Goal: Task Accomplishment & Management: Manage account settings

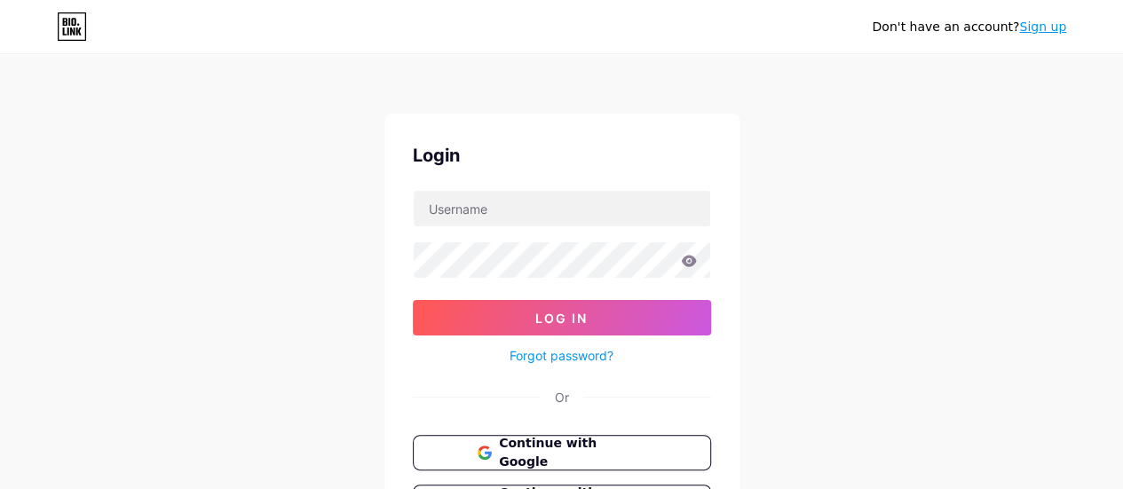
click at [1047, 32] on link "Sign up" at bounding box center [1042, 27] width 47 height 14
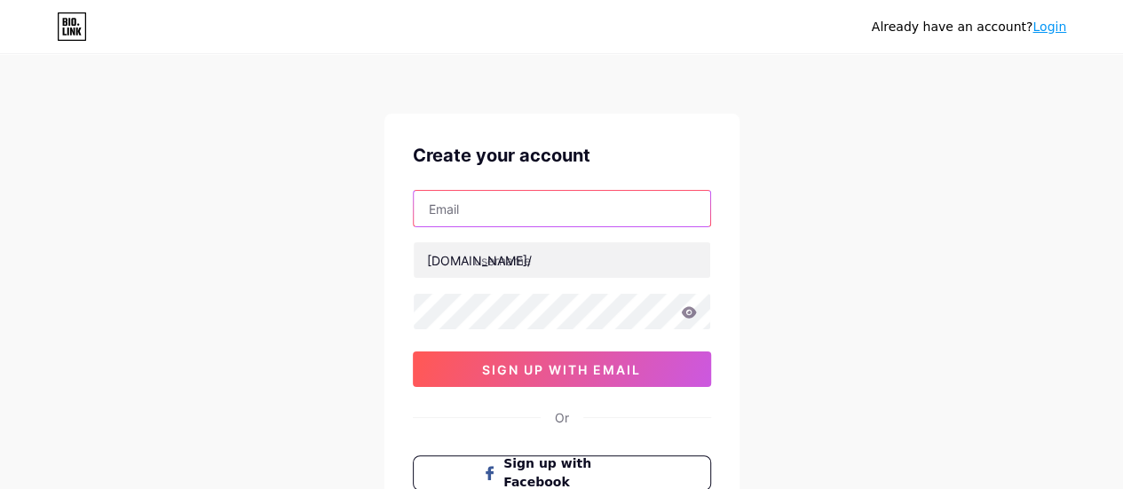
click at [539, 221] on input "text" at bounding box center [562, 209] width 296 height 36
click at [487, 209] on input "careercare" at bounding box center [562, 209] width 296 height 36
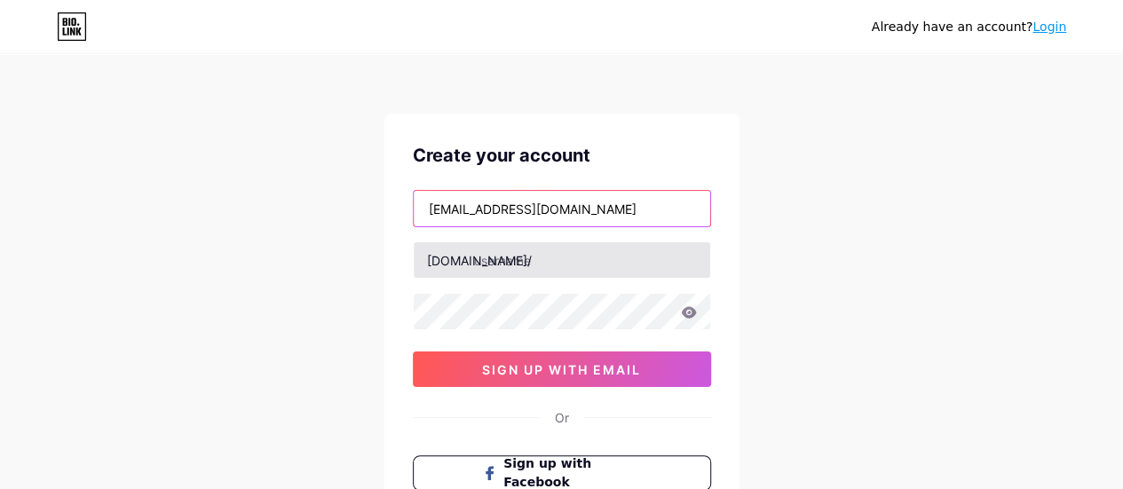
type input "careercareonline.21@gmail.com"
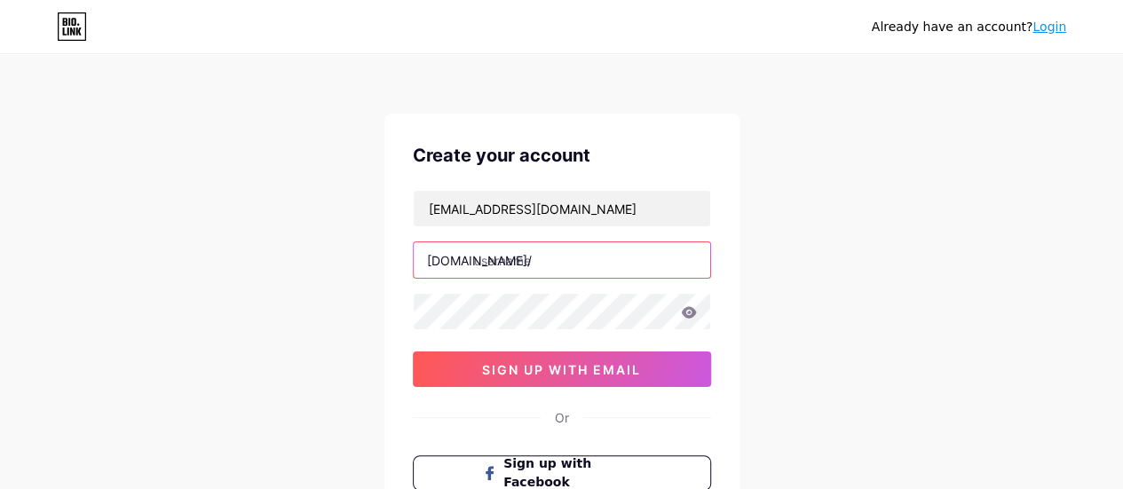
click at [648, 255] on input "text" at bounding box center [562, 260] width 296 height 36
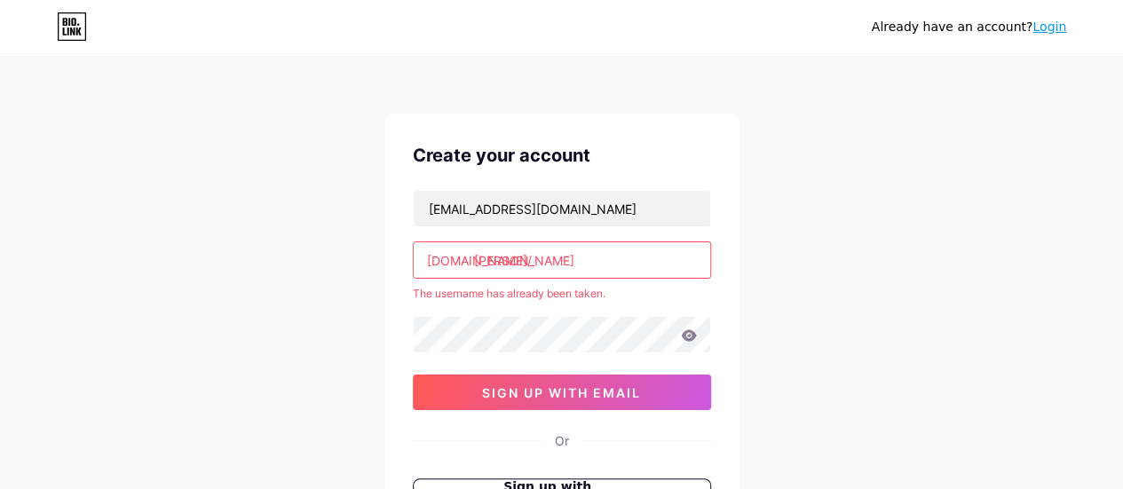
click at [510, 260] on input "debasmita" at bounding box center [562, 260] width 296 height 36
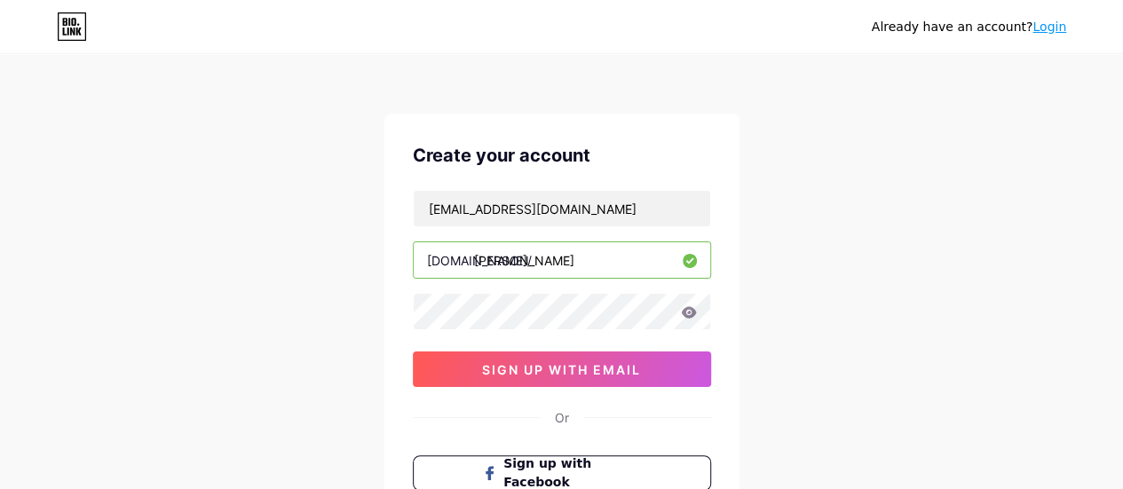
type input "debashmita"
click at [691, 311] on icon at bounding box center [688, 312] width 15 height 12
click at [684, 306] on icon at bounding box center [689, 312] width 16 height 12
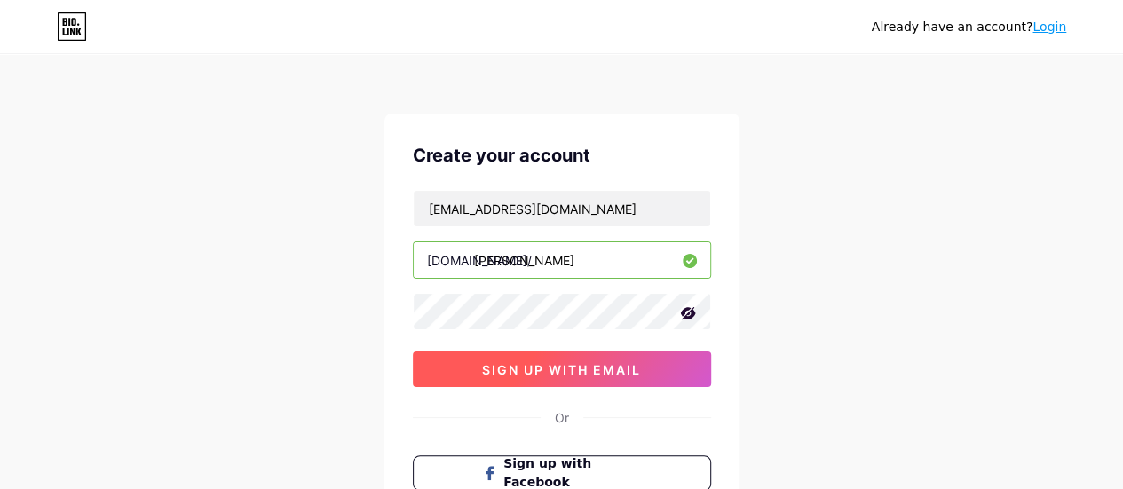
click at [583, 363] on span "sign up with email" at bounding box center [561, 369] width 159 height 15
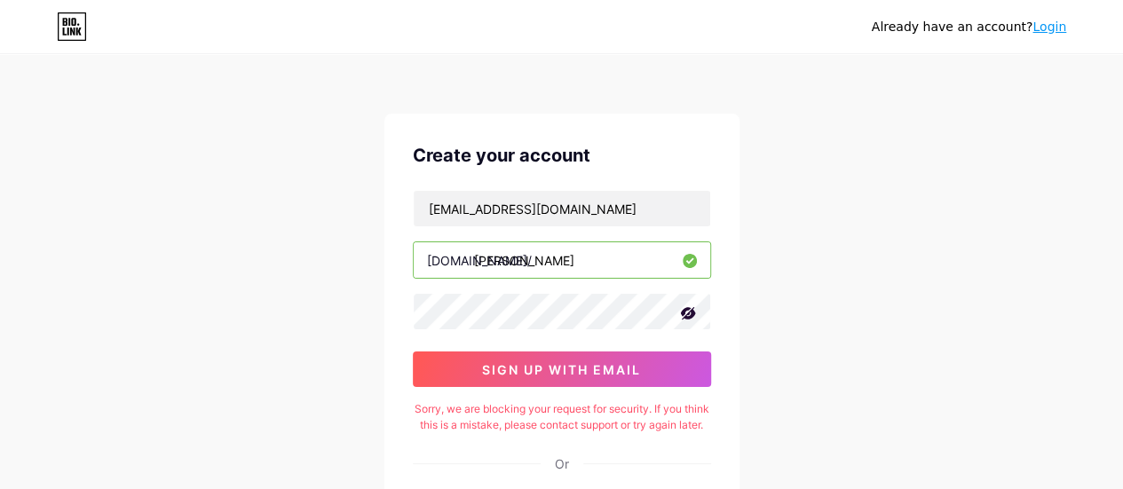
click at [689, 315] on icon at bounding box center [687, 313] width 15 height 12
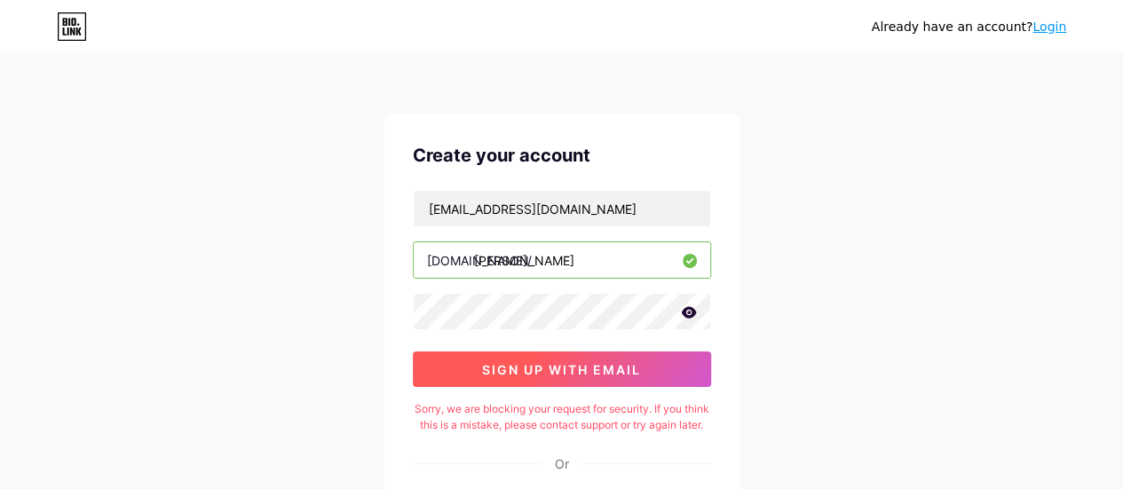
click at [545, 367] on span "sign up with email" at bounding box center [561, 369] width 159 height 15
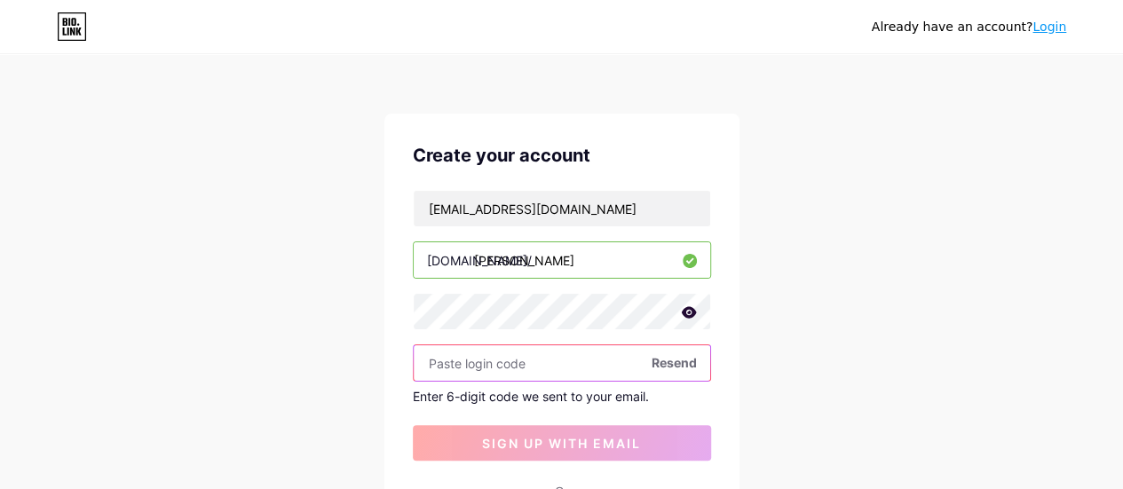
click at [433, 358] on input "text" at bounding box center [562, 363] width 296 height 36
paste input "396189"
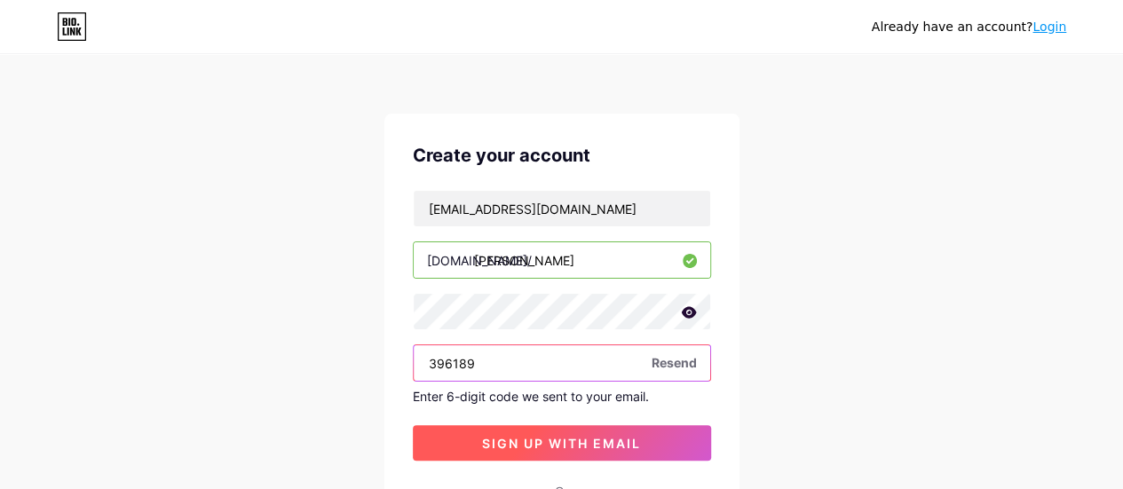
type input "396189"
click at [548, 436] on span "sign up with email" at bounding box center [561, 443] width 159 height 15
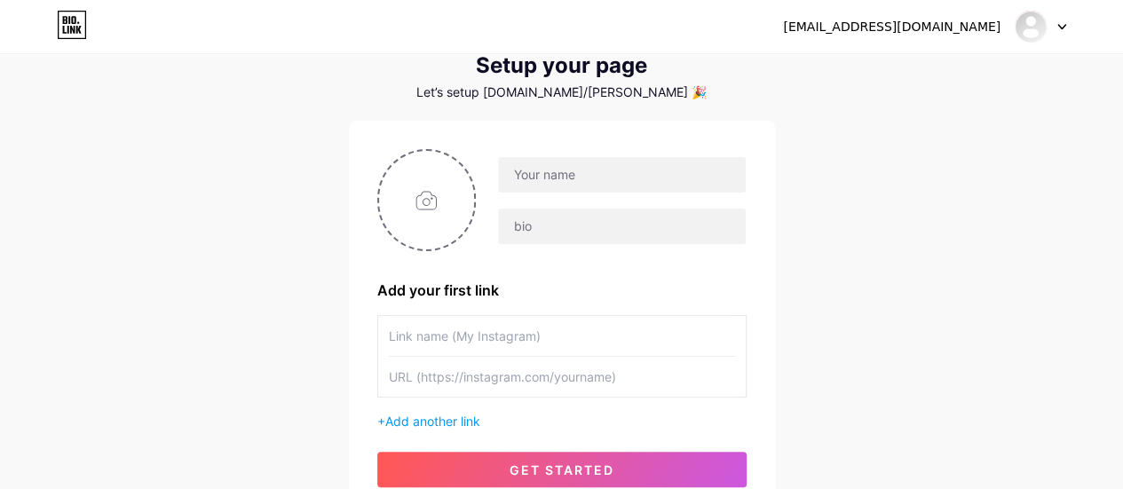
scroll to position [89, 0]
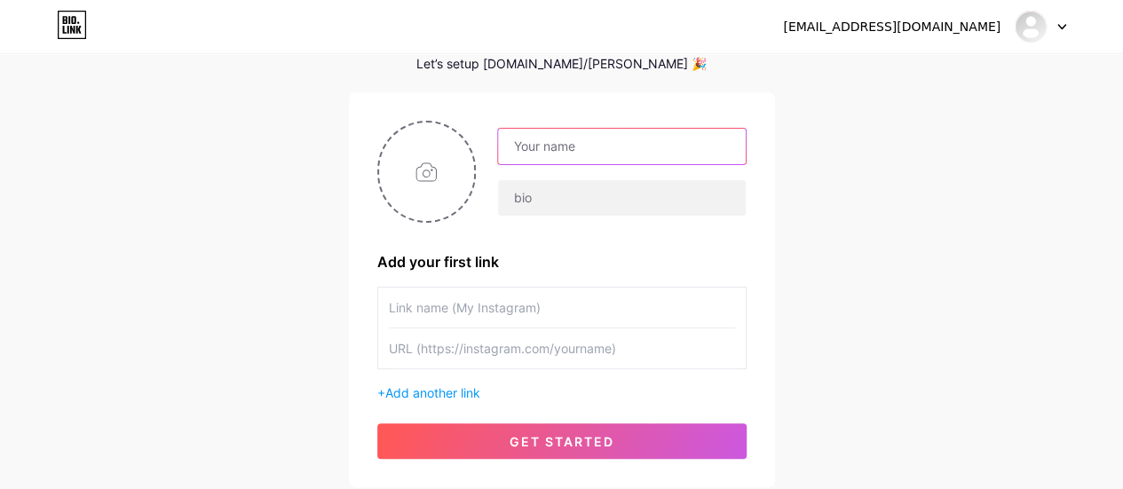
click at [604, 143] on input "text" at bounding box center [621, 147] width 247 height 36
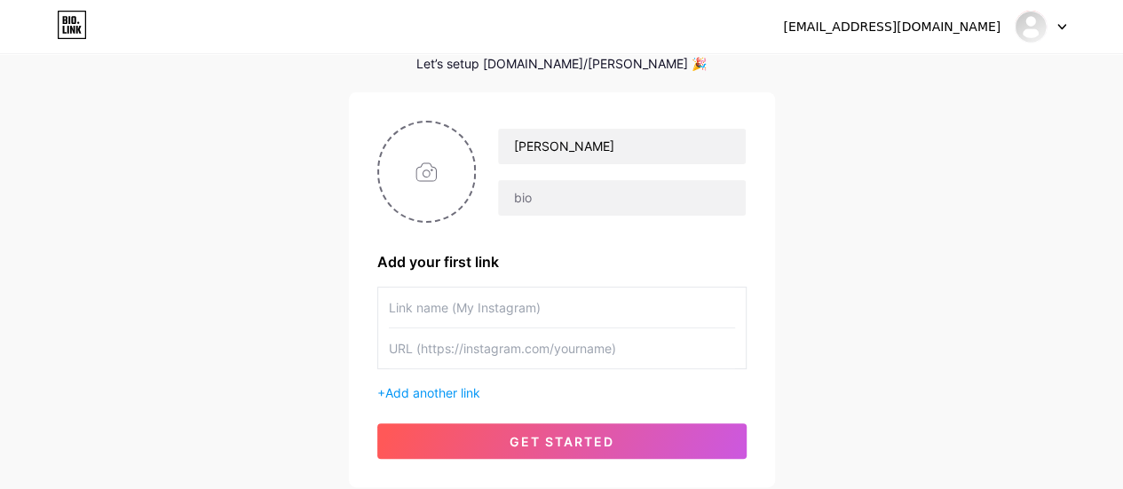
click at [847, 84] on div "careercareonline.21@gmail.com Dashboard Logout Setup your page Let’s setup bio.…" at bounding box center [561, 227] width 1123 height 633
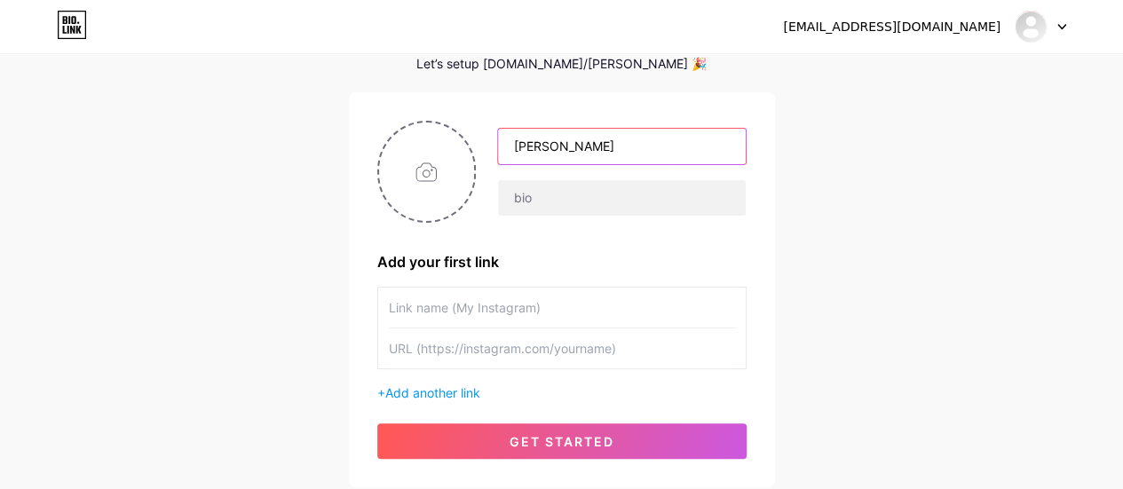
click at [588, 148] on input "Debasmita" at bounding box center [621, 147] width 247 height 36
click at [511, 152] on input "Debasmita" at bounding box center [621, 147] width 247 height 36
click at [610, 146] on input "Nurturing Minds| Debasmita" at bounding box center [621, 147] width 247 height 36
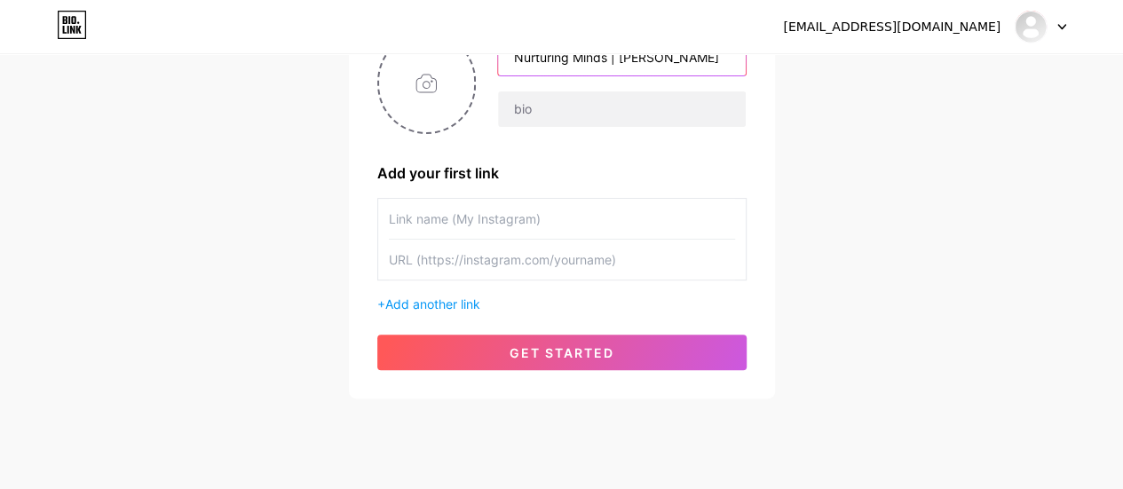
type input "Nurturing Minds | [PERSON_NAME]"
click at [447, 221] on input "text" at bounding box center [562, 219] width 346 height 40
type input "debashmita_24"
click at [438, 265] on input "text" at bounding box center [562, 260] width 346 height 40
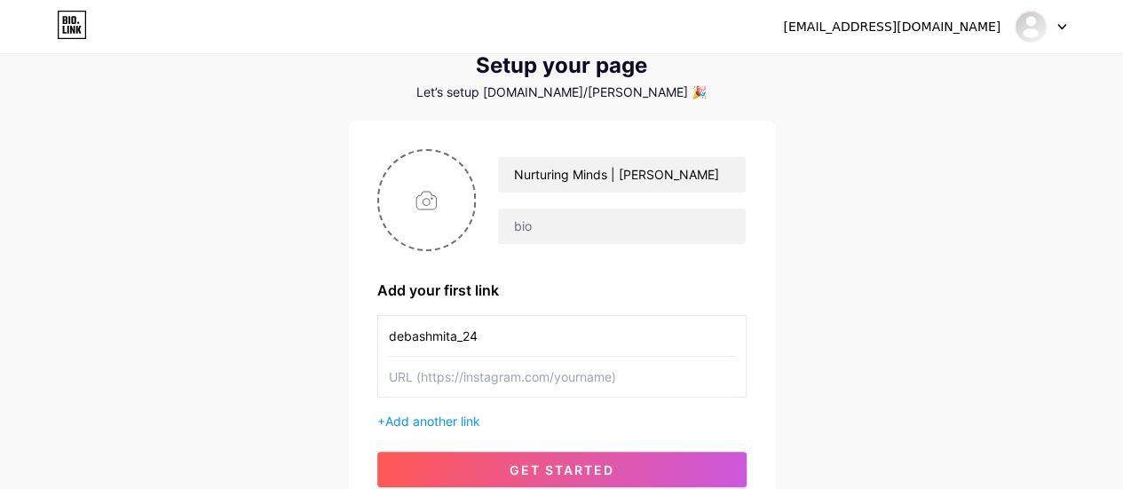
scroll to position [89, 0]
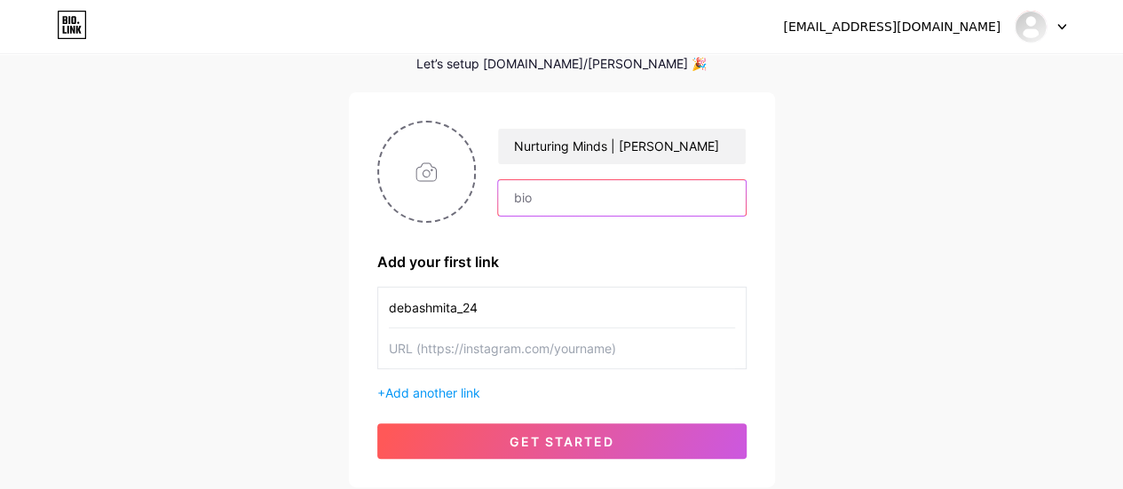
click at [517, 198] on input "text" at bounding box center [621, 198] width 247 height 36
paste input "https://www.instagram.com/debashmita_24/"
type input "h"
click at [472, 346] on input "text" at bounding box center [562, 348] width 346 height 40
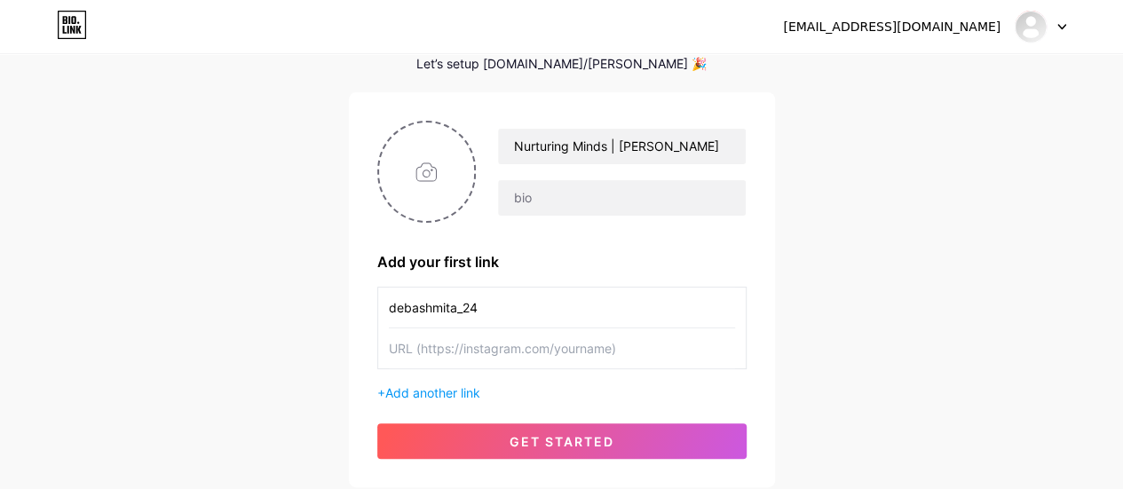
paste input "https://www.instagram.com/debashmita_24/"
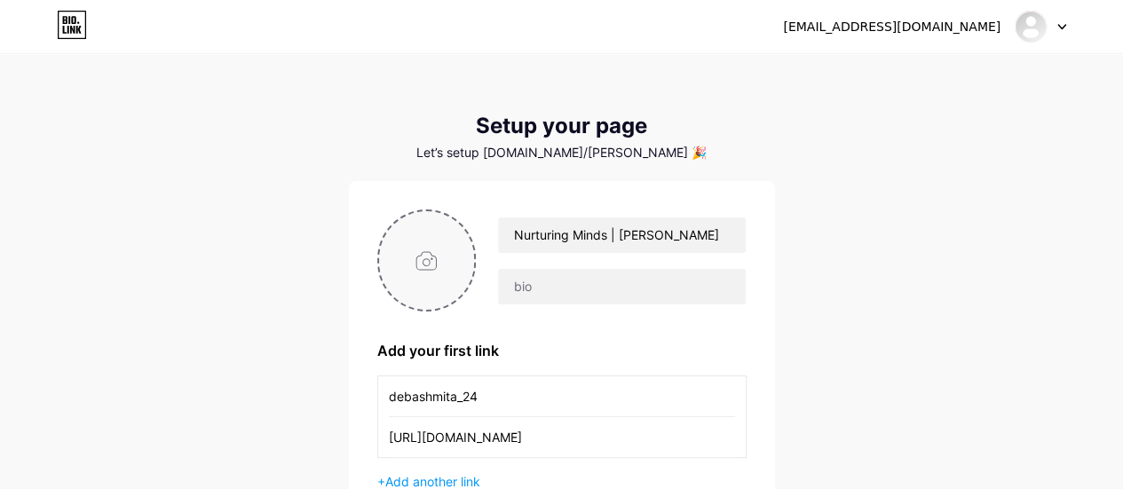
type input "https://www.instagram.com/debashmita_24/"
click at [420, 251] on input "file" at bounding box center [427, 260] width 96 height 99
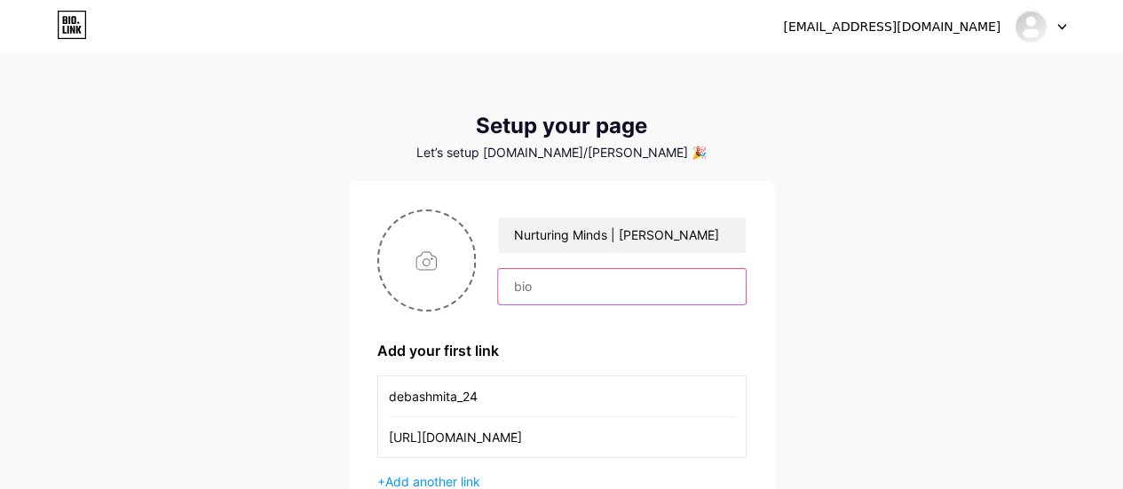
click at [538, 284] on input "text" at bounding box center [621, 287] width 247 height 36
paste input "✨ Let’s nurture a healthier, happier mind together"
click at [515, 290] on input "✨ Let’s nurture a healthier, happier mind together" at bounding box center [621, 287] width 247 height 36
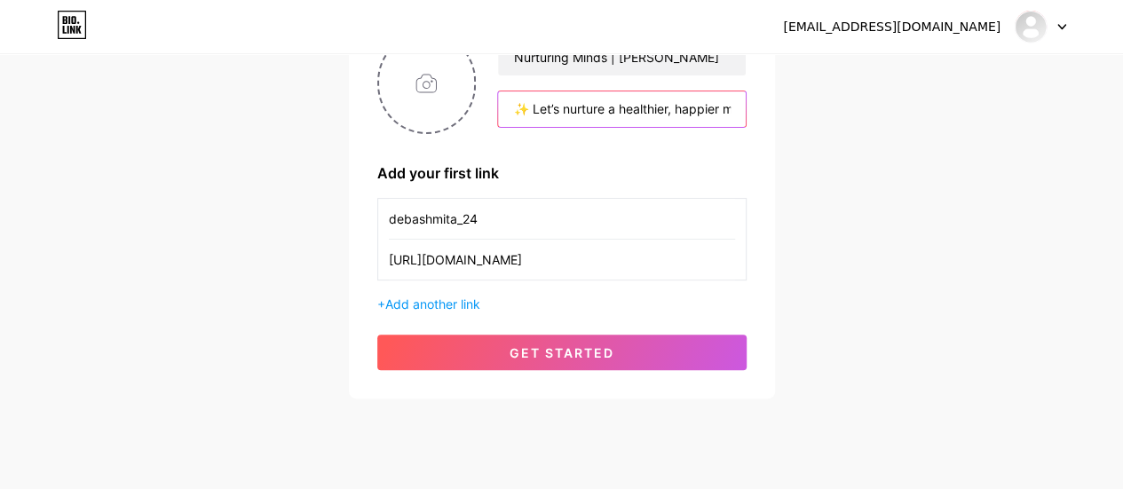
scroll to position [213, 0]
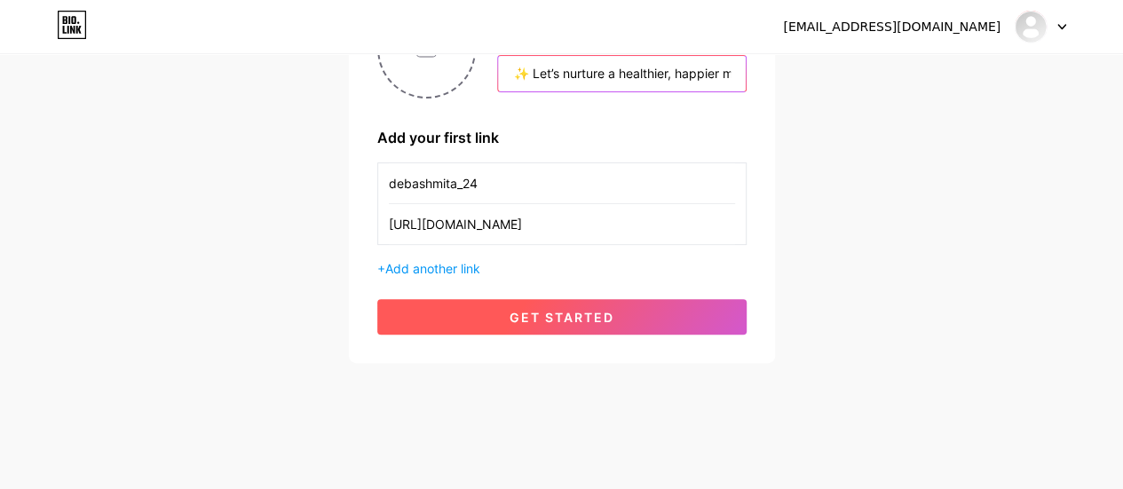
type input "✨ Let’s nurture a healthier, happier mind together"
click at [584, 304] on button "get started" at bounding box center [561, 317] width 369 height 36
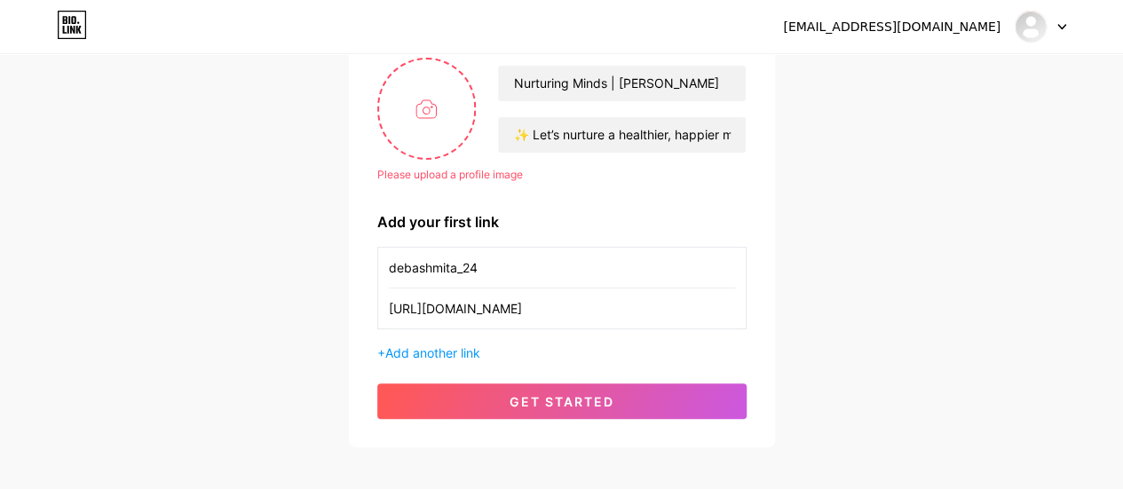
scroll to position [124, 0]
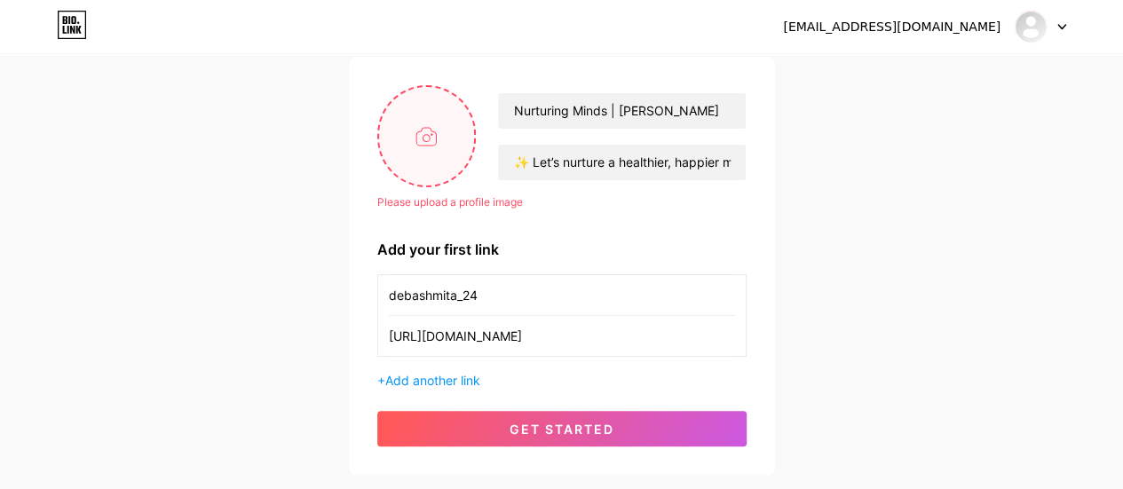
click at [421, 135] on input "file" at bounding box center [427, 136] width 96 height 99
click at [422, 136] on input "file" at bounding box center [427, 136] width 96 height 99
type input "C:\fakepath\FullLogo_Transparent_NoBuffer.png"
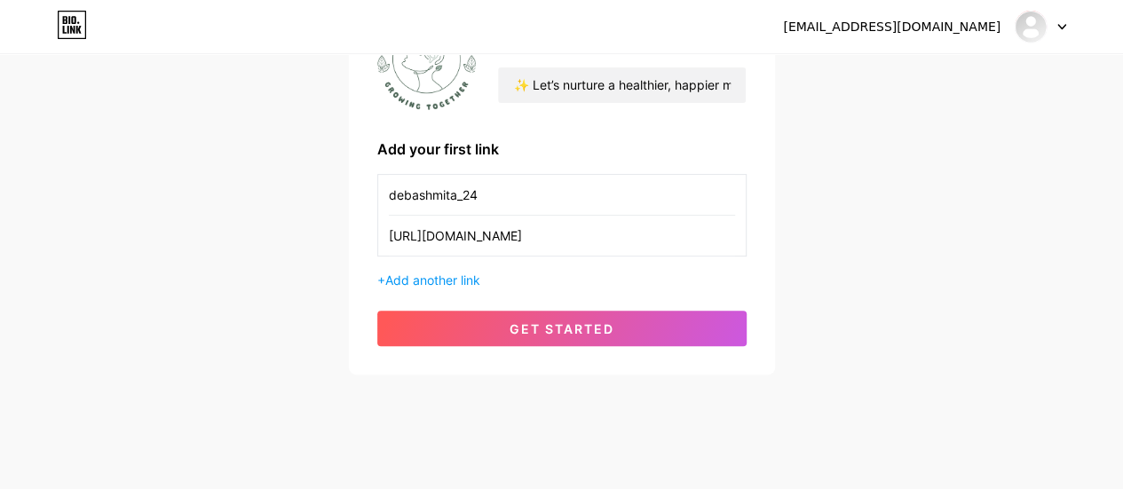
scroll to position [213, 0]
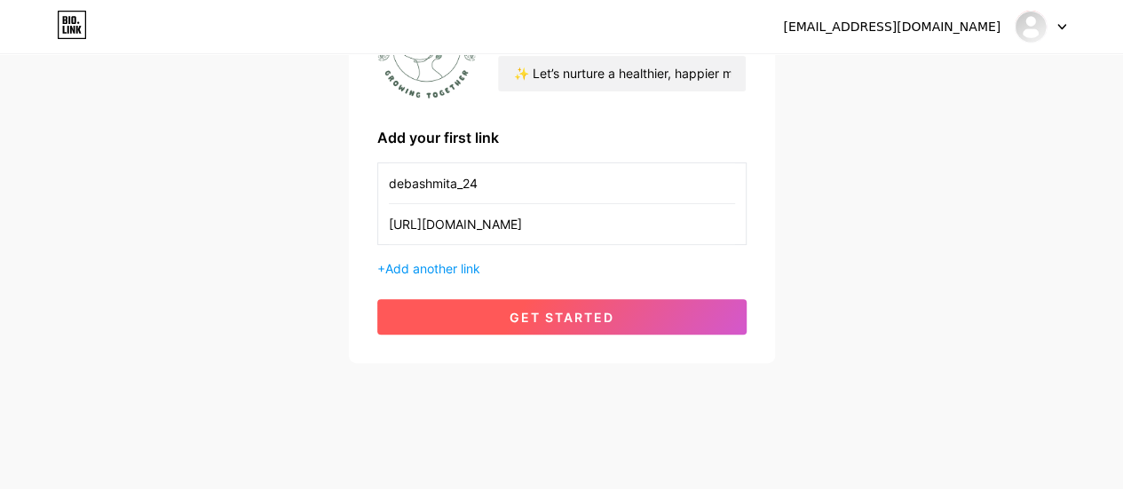
click at [581, 315] on span "get started" at bounding box center [561, 317] width 105 height 15
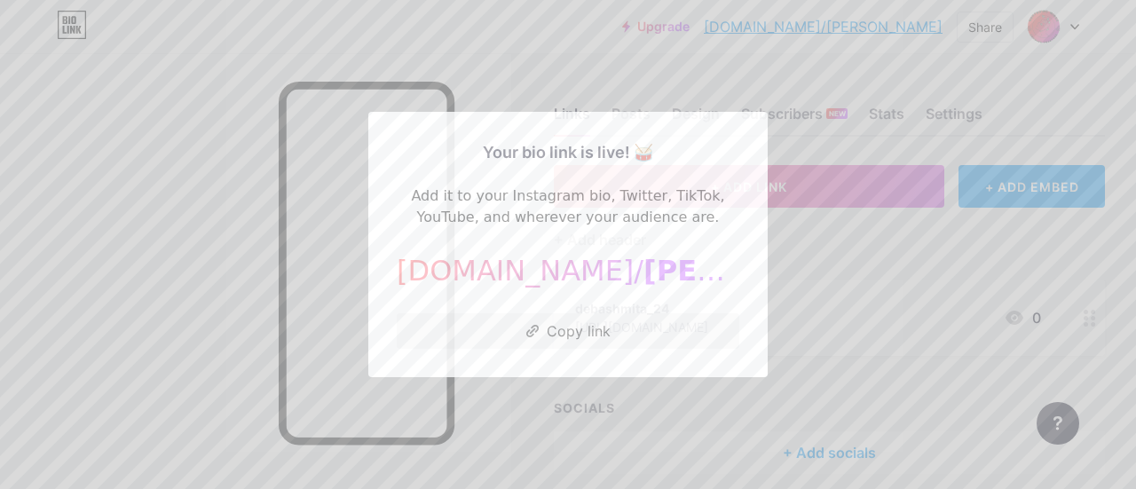
click at [786, 146] on div at bounding box center [568, 244] width 1136 height 489
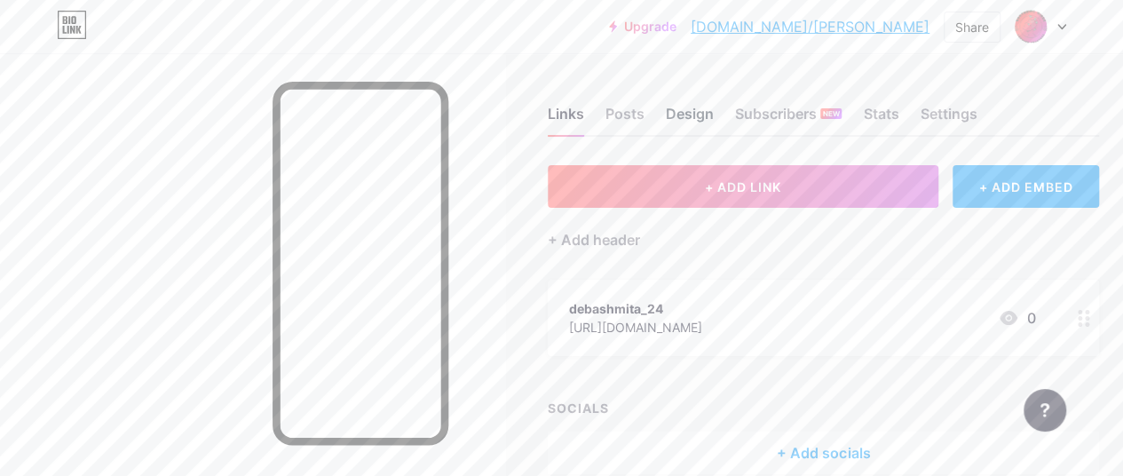
click at [695, 116] on div "Design" at bounding box center [690, 119] width 48 height 32
click at [605, 109] on div "Links Posts Design Subscribers NEW Stats Settings" at bounding box center [823, 106] width 551 height 62
click at [628, 110] on div "Posts" at bounding box center [624, 119] width 39 height 32
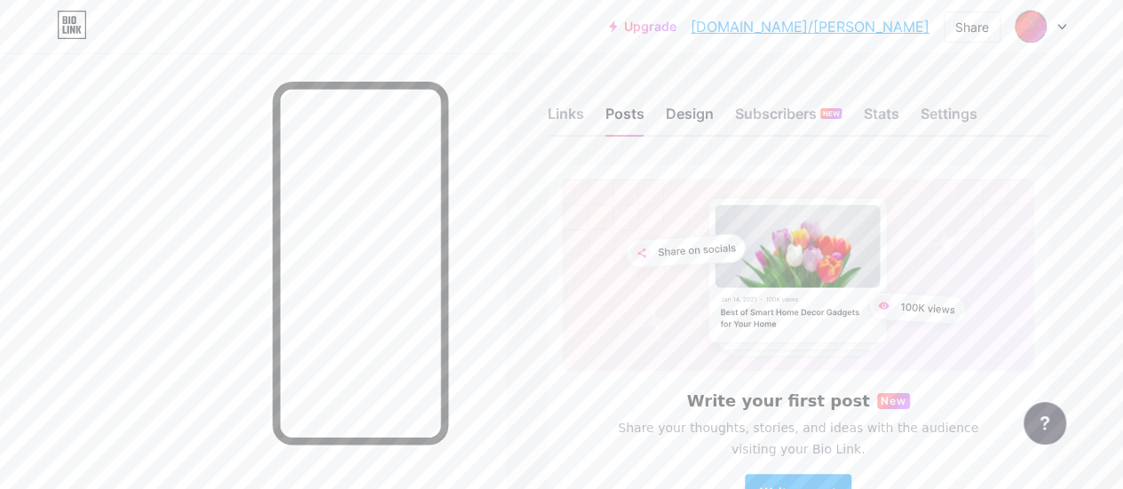
click at [711, 113] on div "Design" at bounding box center [690, 119] width 48 height 32
click at [710, 113] on div "Design" at bounding box center [690, 119] width 48 height 32
click at [867, 31] on link "[DOMAIN_NAME]/[PERSON_NAME]" at bounding box center [809, 26] width 239 height 21
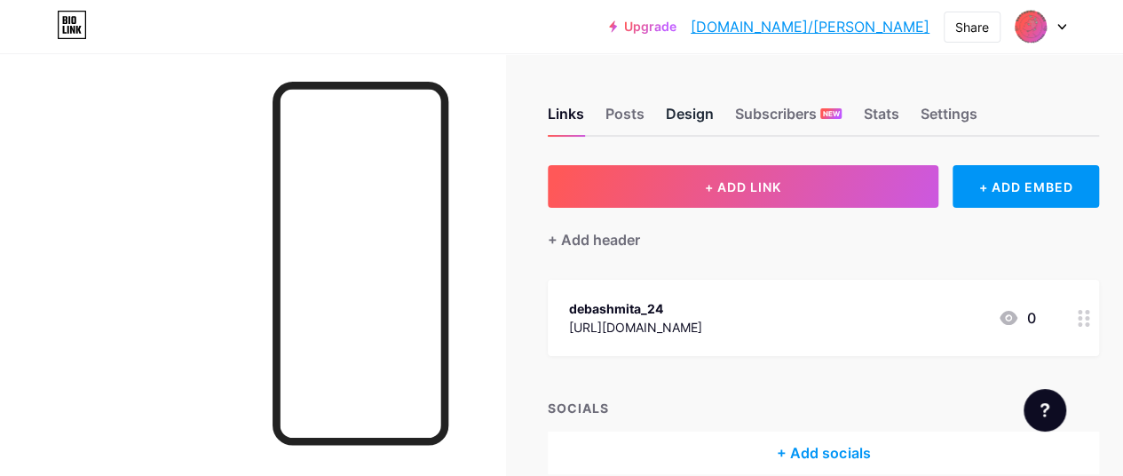
click at [694, 117] on div "Design" at bounding box center [690, 119] width 48 height 32
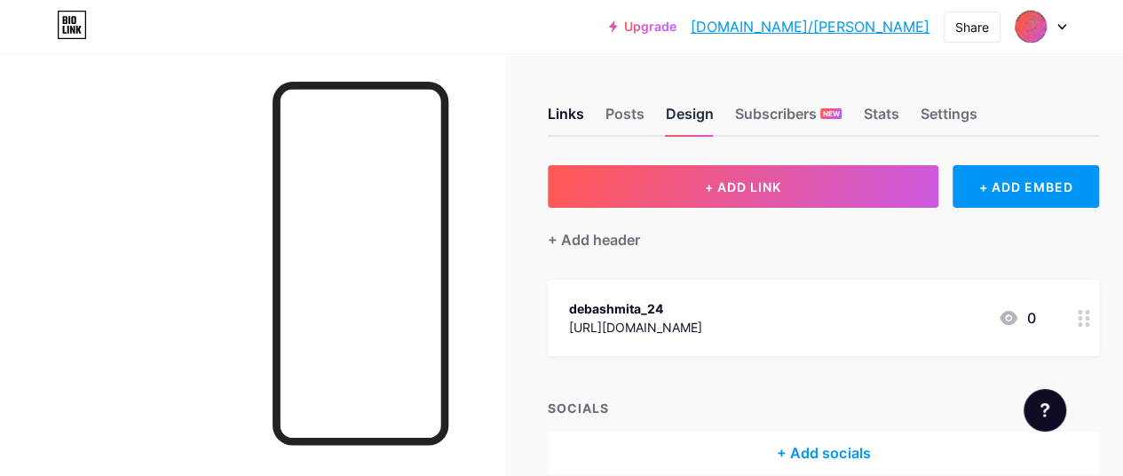
click at [694, 117] on div "Design" at bounding box center [690, 119] width 48 height 32
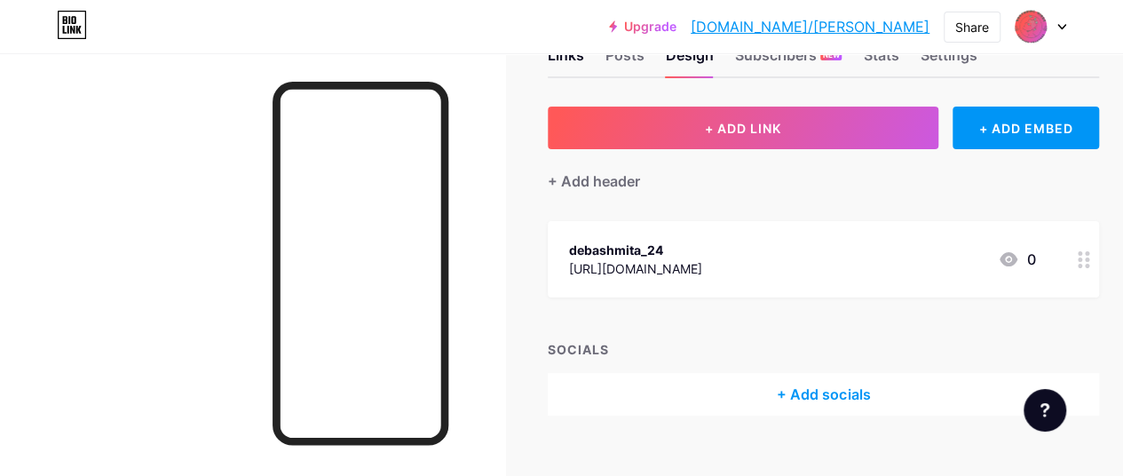
scroll to position [86, 0]
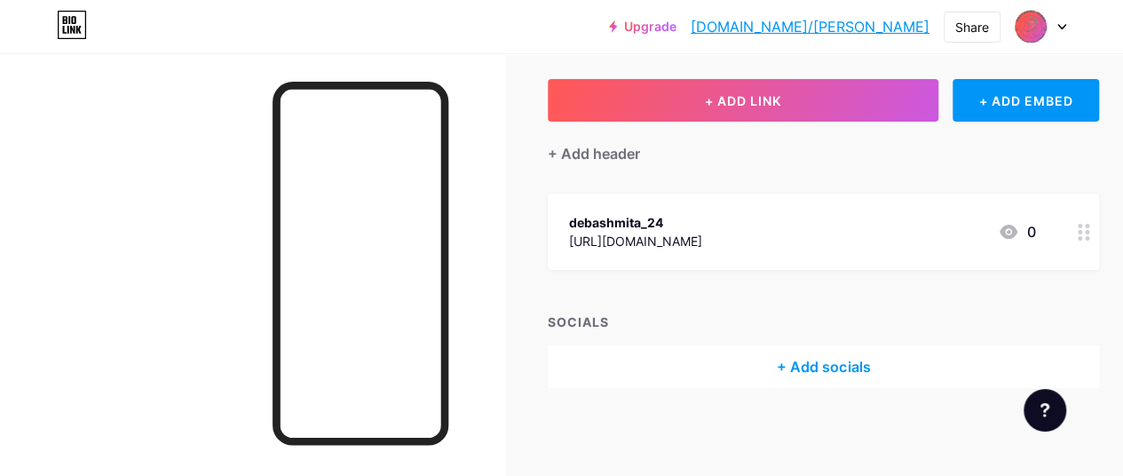
click at [1090, 237] on icon at bounding box center [1083, 232] width 12 height 17
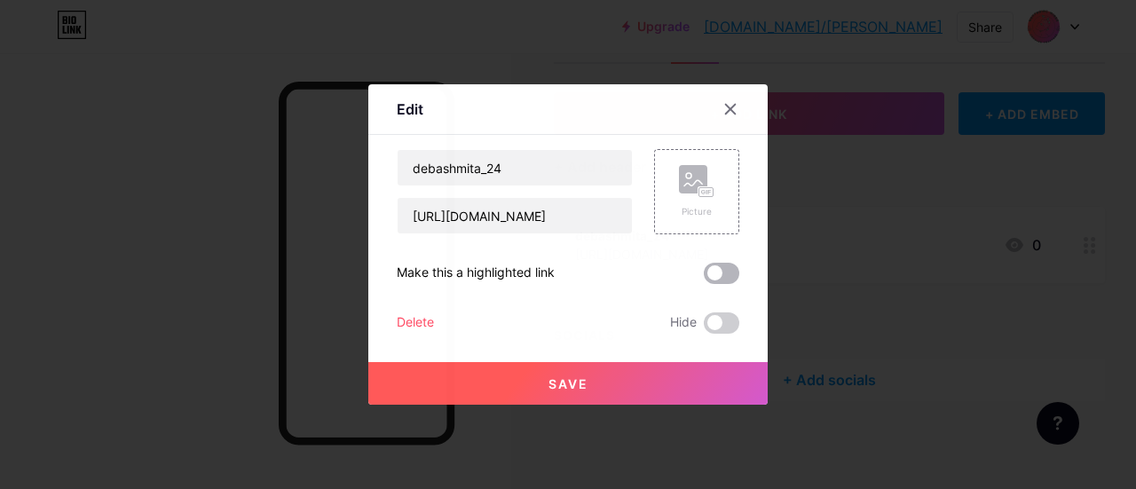
click at [720, 267] on span at bounding box center [722, 273] width 36 height 21
click at [704, 278] on input "checkbox" at bounding box center [704, 278] width 0 height 0
click at [577, 381] on span "Save" at bounding box center [568, 383] width 40 height 15
click at [723, 104] on icon at bounding box center [730, 109] width 14 height 14
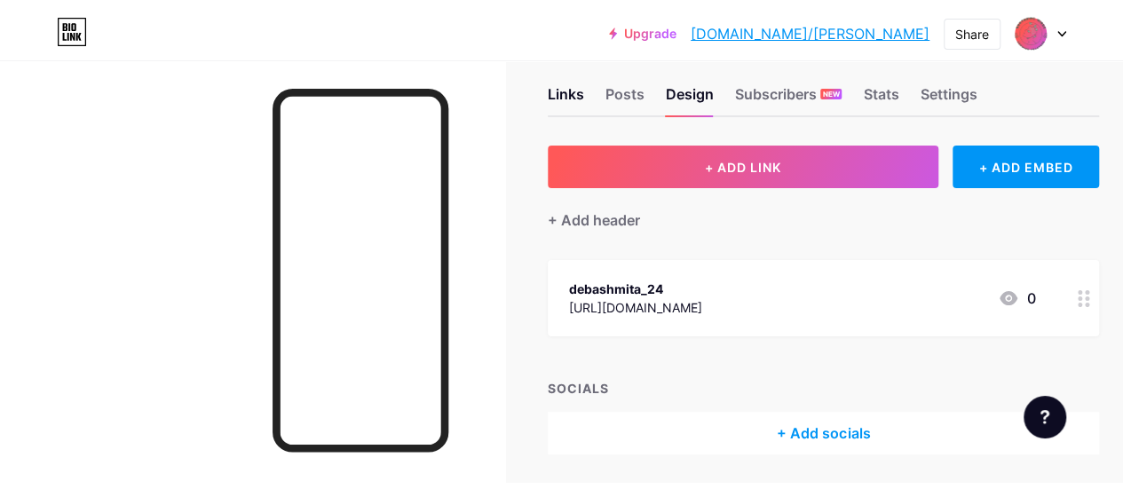
scroll to position [0, 0]
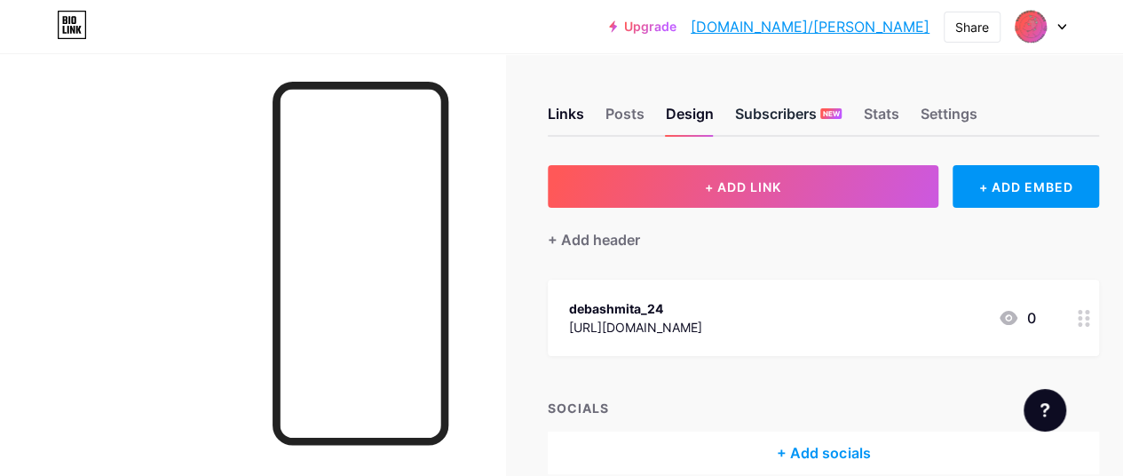
click at [768, 117] on div "Subscribers NEW" at bounding box center [788, 119] width 107 height 32
click at [708, 116] on div "Design" at bounding box center [690, 119] width 48 height 32
drag, startPoint x: 708, startPoint y: 116, endPoint x: 652, endPoint y: 52, distance: 84.9
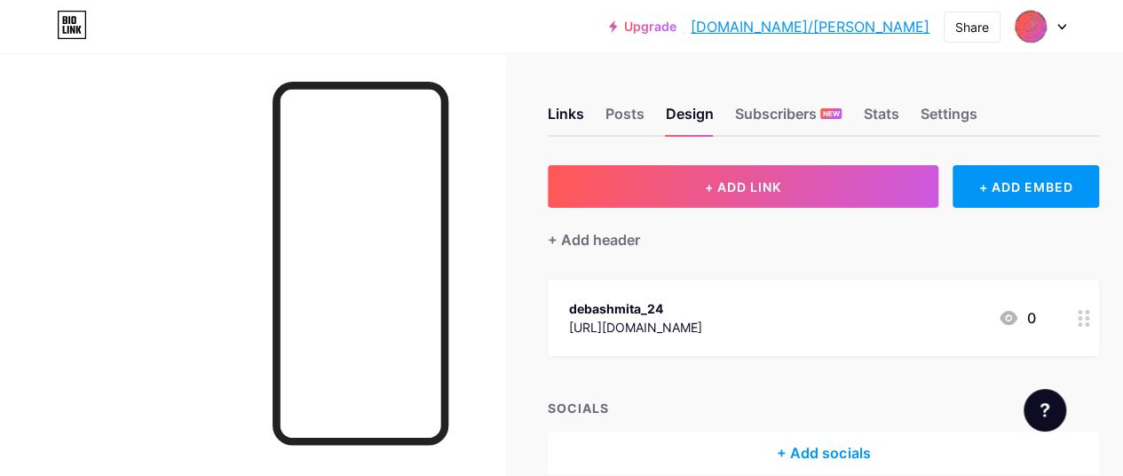
click at [652, 52] on div "Upgrade bio.link/debash... bio.link/debashmita Share Switch accounts Nurturing …" at bounding box center [561, 26] width 1123 height 53
click at [955, 114] on div "Settings" at bounding box center [947, 119] width 57 height 32
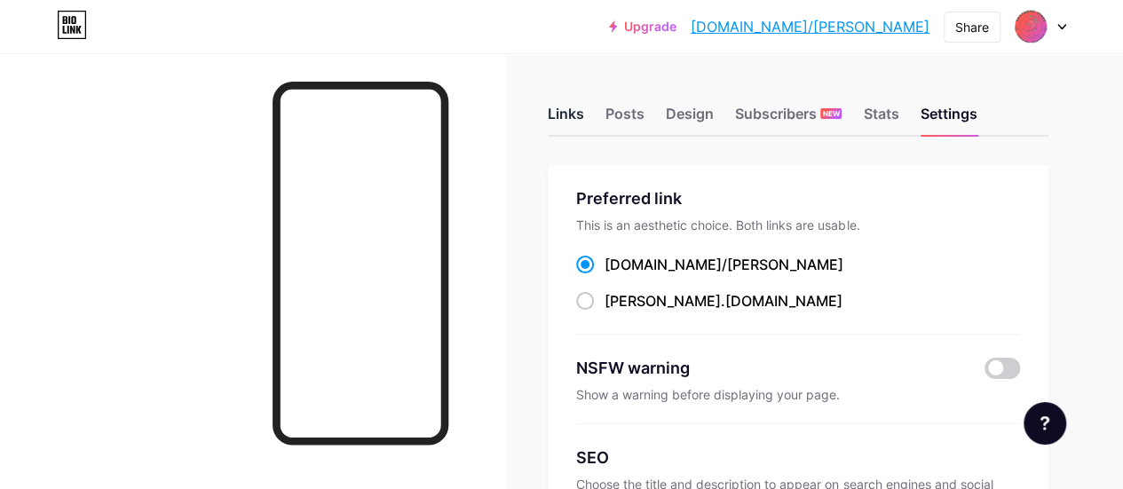
click at [573, 114] on div "Links" at bounding box center [566, 119] width 36 height 32
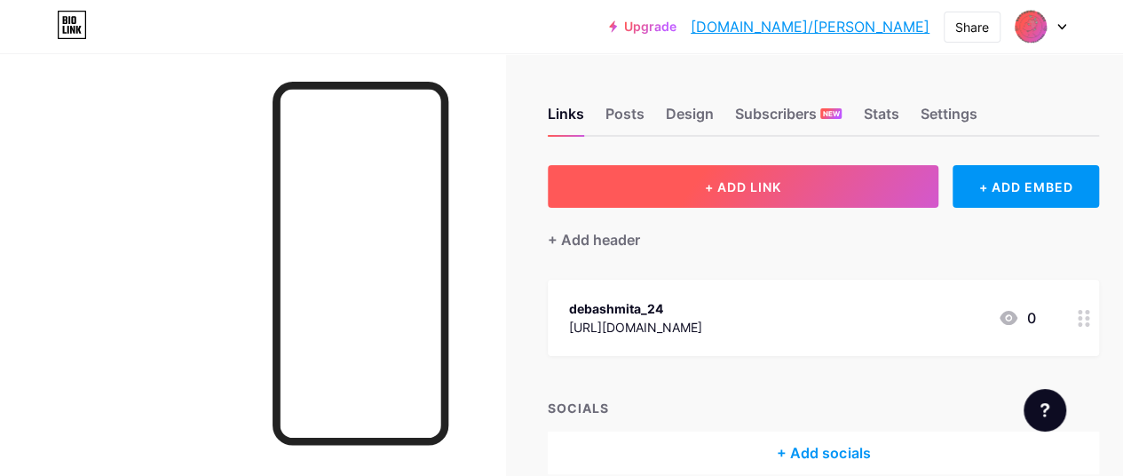
click at [653, 187] on button "+ ADD LINK" at bounding box center [743, 186] width 391 height 43
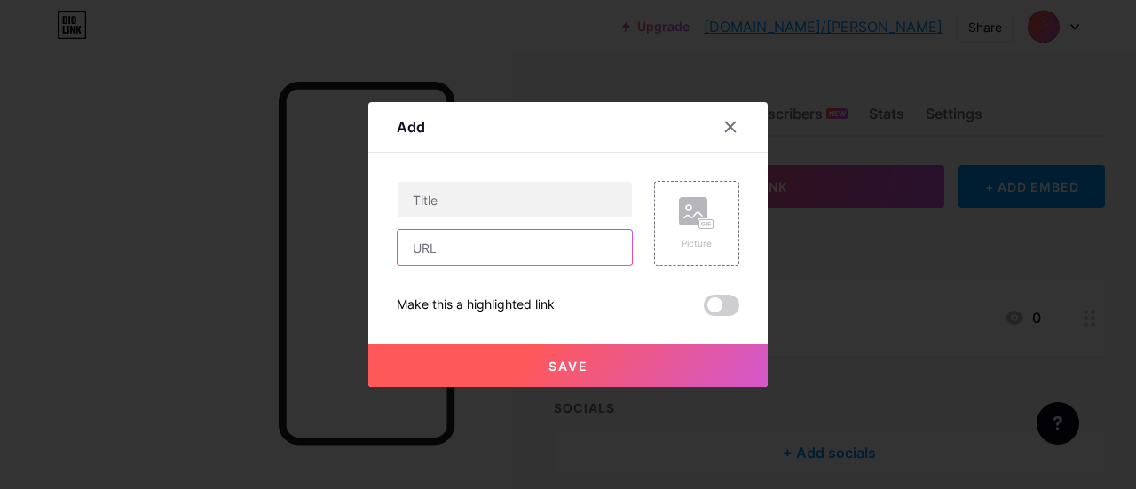
paste input "https://drive.google.com/drive/folders/15HRcPgwMFRHycEOOMaJWhWe8nXSvQNDs?usp=dr…"
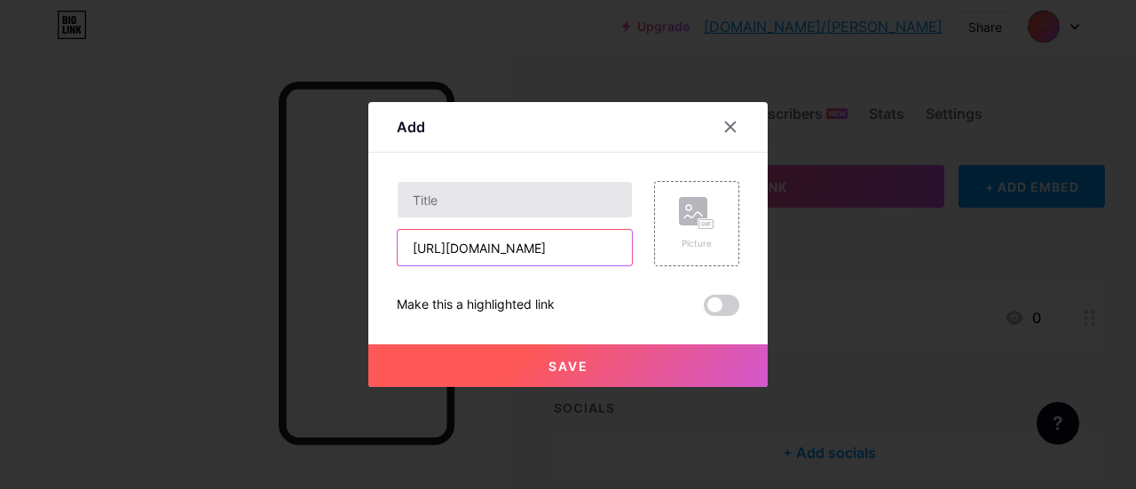
type input "https://drive.google.com/drive/folders/15HRcPgwMFRHycEOOMaJWhWe8nXSvQNDs?usp=dr…"
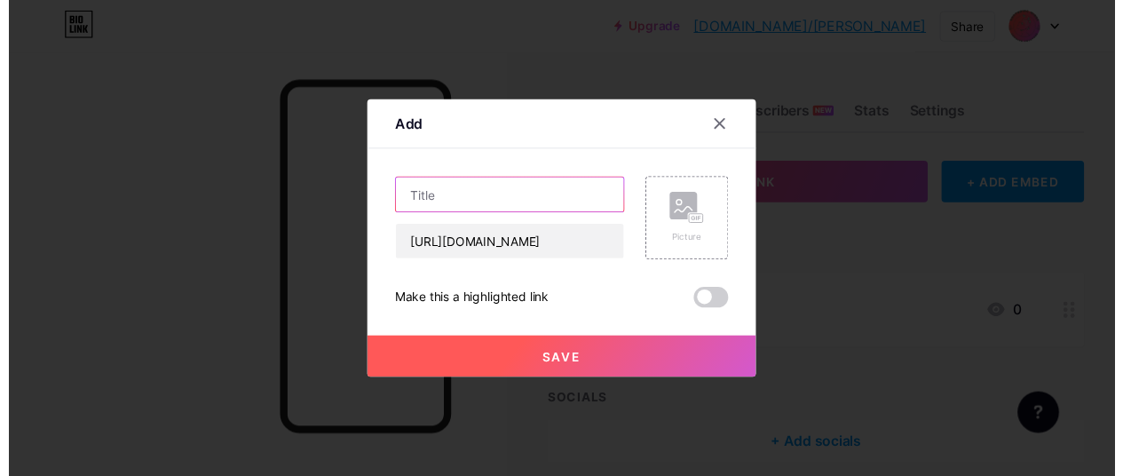
scroll to position [0, 0]
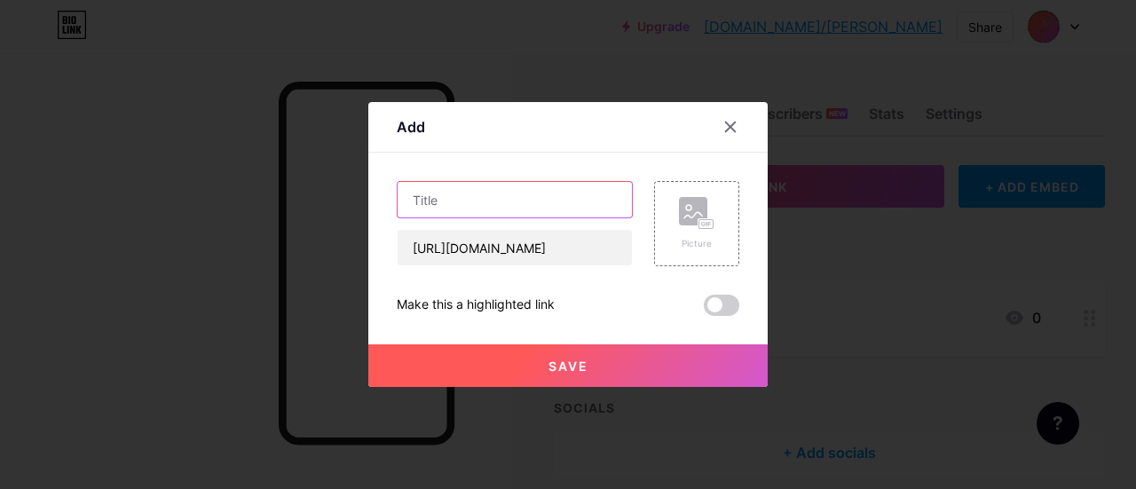
click at [445, 199] on input "text" at bounding box center [515, 200] width 234 height 36
type input "Psychology XI & XII Resources"
click at [580, 359] on button "Save" at bounding box center [567, 365] width 399 height 43
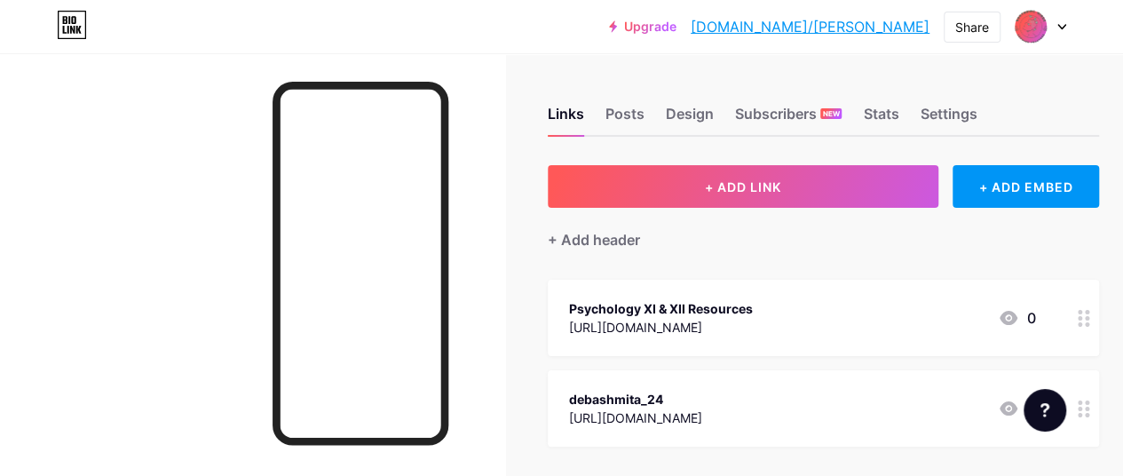
click at [652, 322] on div "https://drive.google.com/drive/folders/15HRcPgwMFRHycEOOMaJWhWe8nXSvQNDs?usp=dr…" at bounding box center [661, 327] width 184 height 19
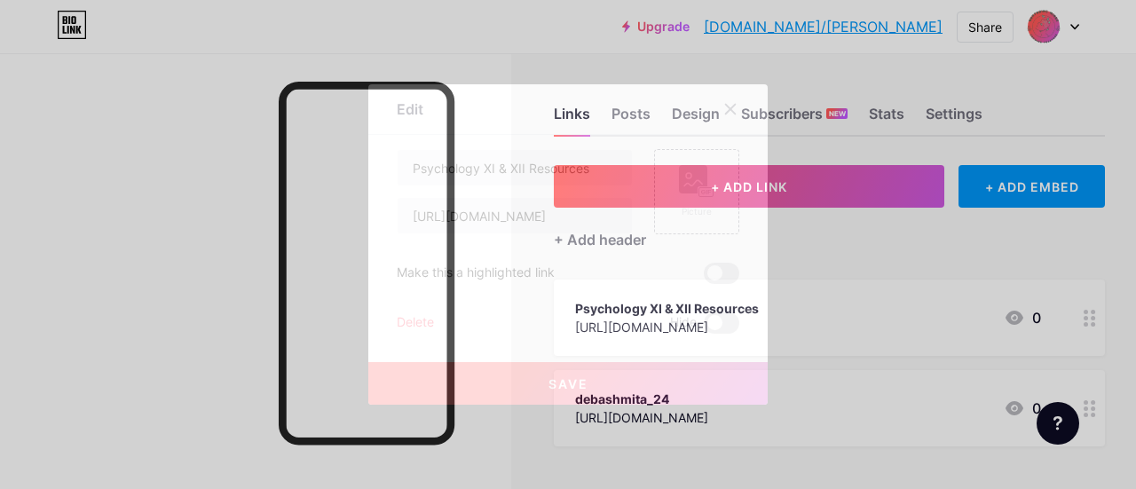
click at [586, 381] on button "Save" at bounding box center [567, 383] width 399 height 43
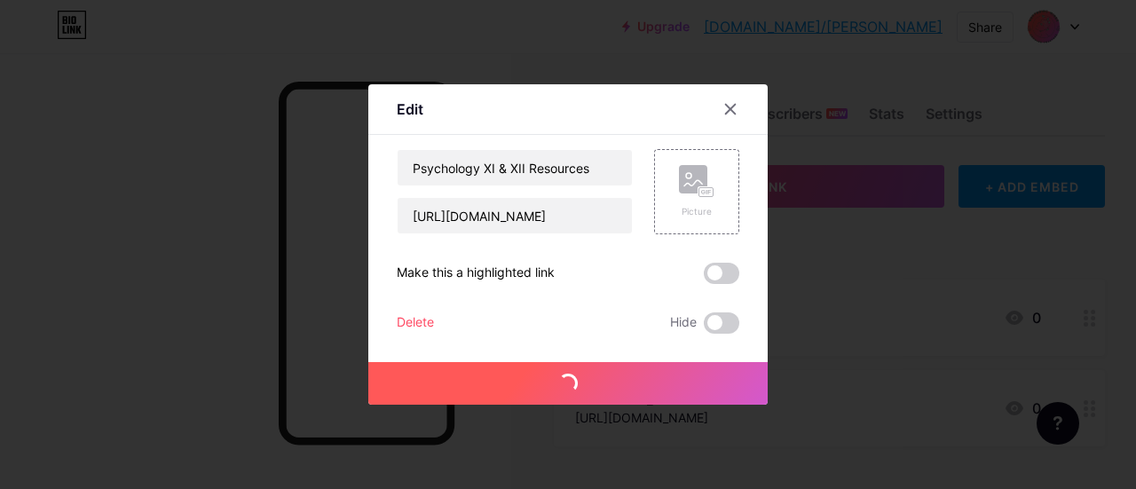
click at [726, 274] on span at bounding box center [722, 273] width 36 height 21
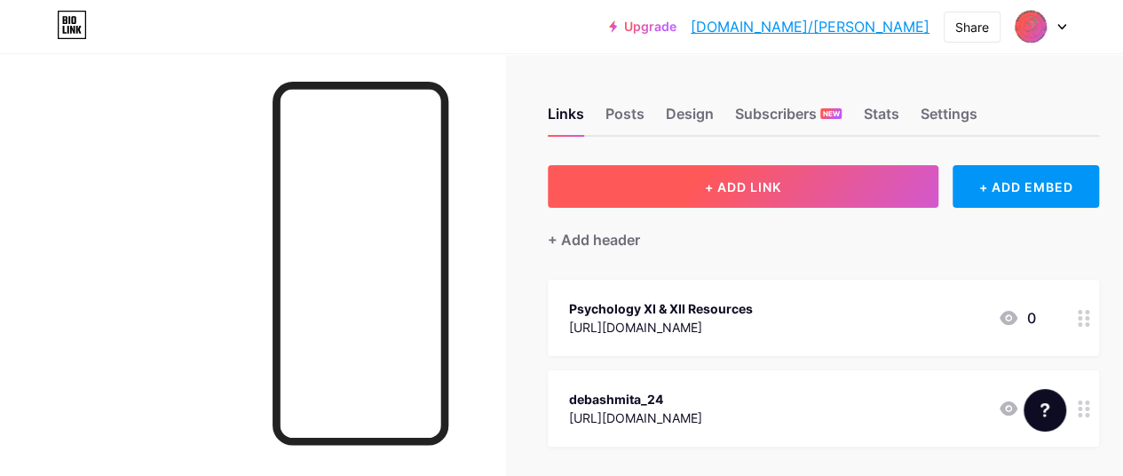
click at [747, 177] on button "+ ADD LINK" at bounding box center [743, 186] width 391 height 43
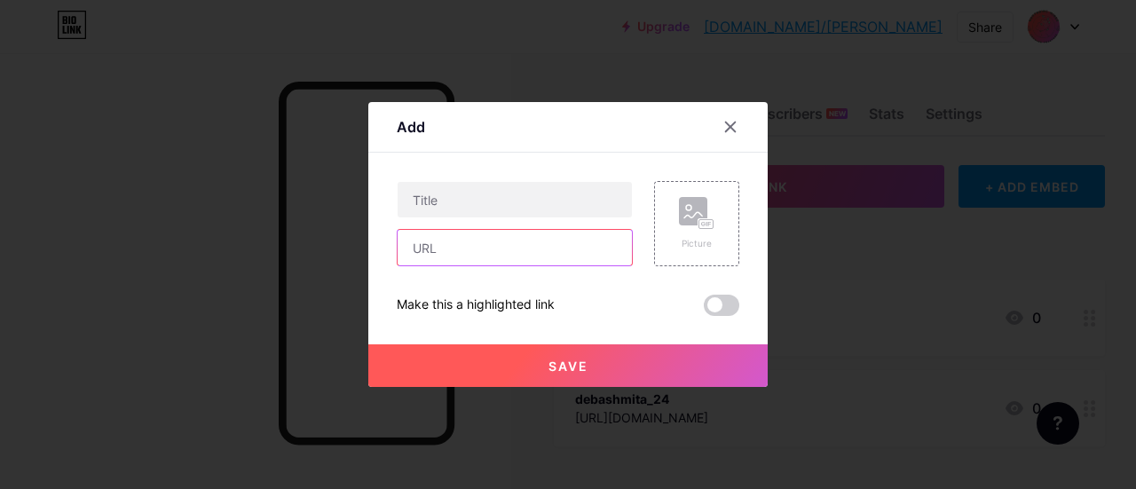
paste input "https://docs.google.com/forms/d/e/1FAIpQLSf3fAwO_Eu5_S_THK4pzZit3Iyh_pWoWfqlkvy…"
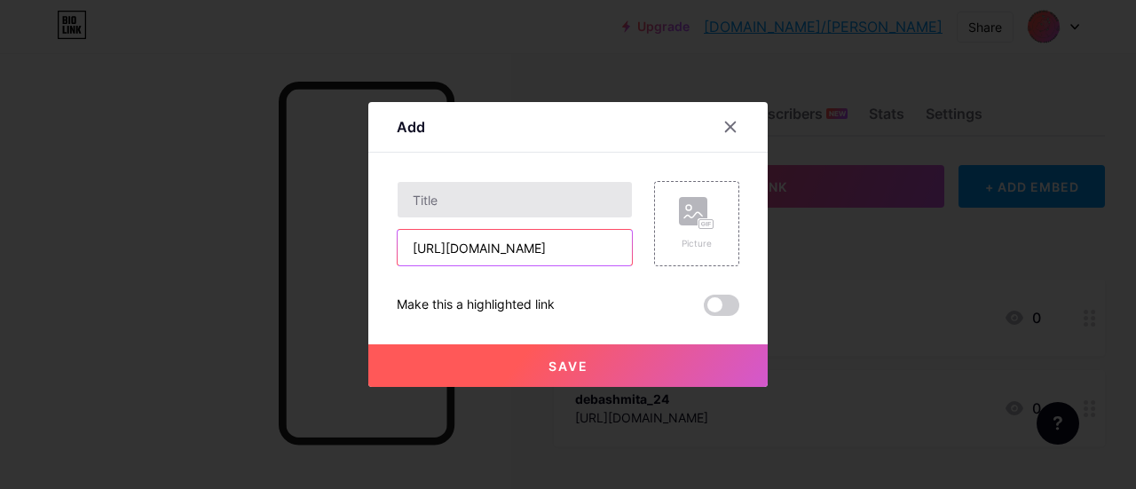
type input "https://docs.google.com/forms/d/e/1FAIpQLSf3fAwO_Eu5_S_THK4pzZit3Iyh_pWoWfqlkvy…"
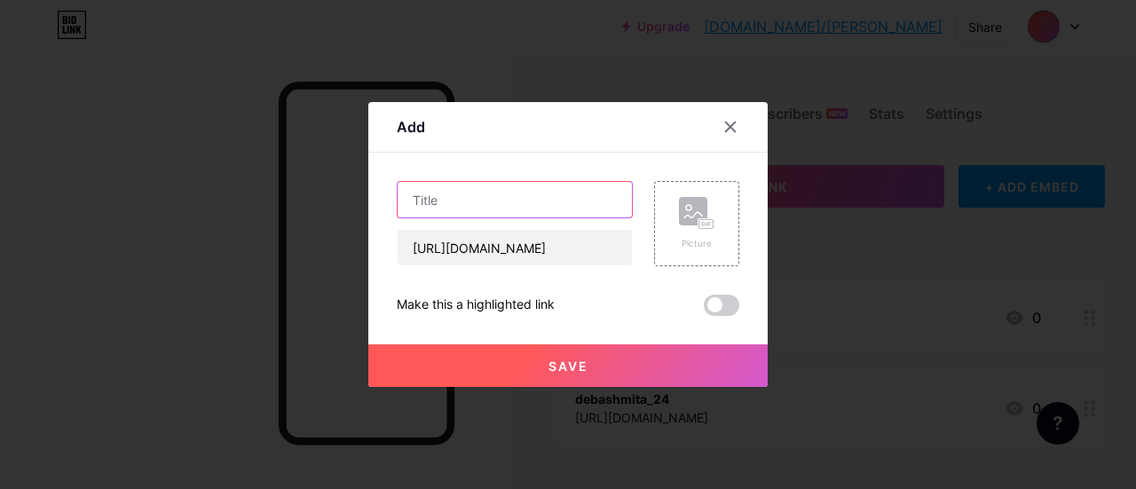
click at [455, 201] on input "text" at bounding box center [515, 200] width 234 height 36
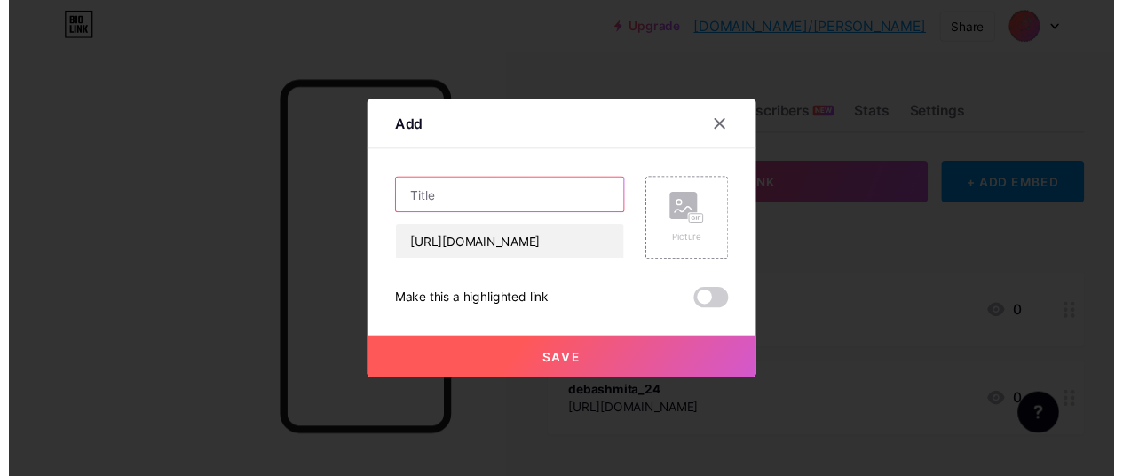
scroll to position [0, 0]
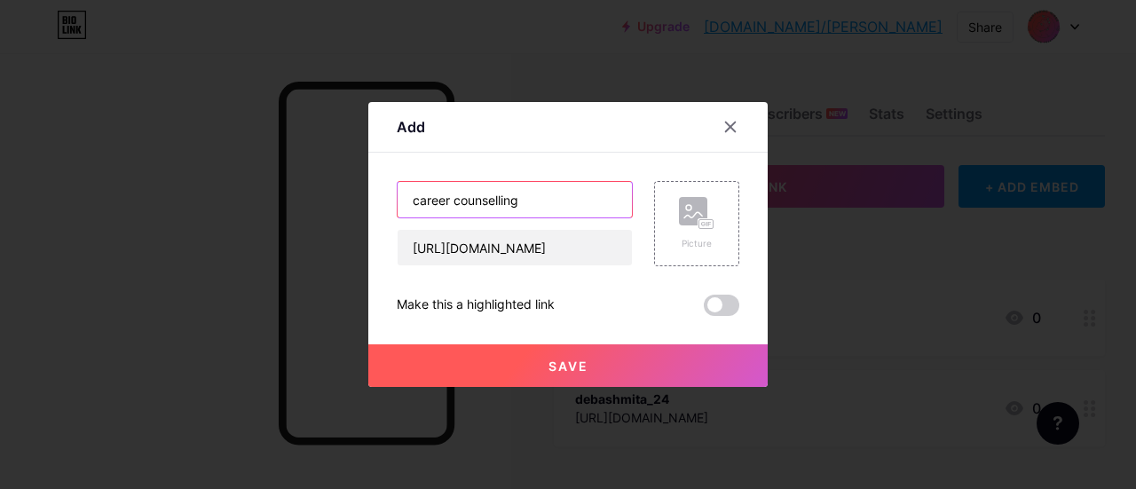
click at [414, 200] on input "career counselling" at bounding box center [515, 200] width 234 height 36
click at [452, 201] on input "Career counselling" at bounding box center [515, 200] width 234 height 36
type input "Career Counselling"
click at [598, 354] on button "Save" at bounding box center [567, 365] width 399 height 43
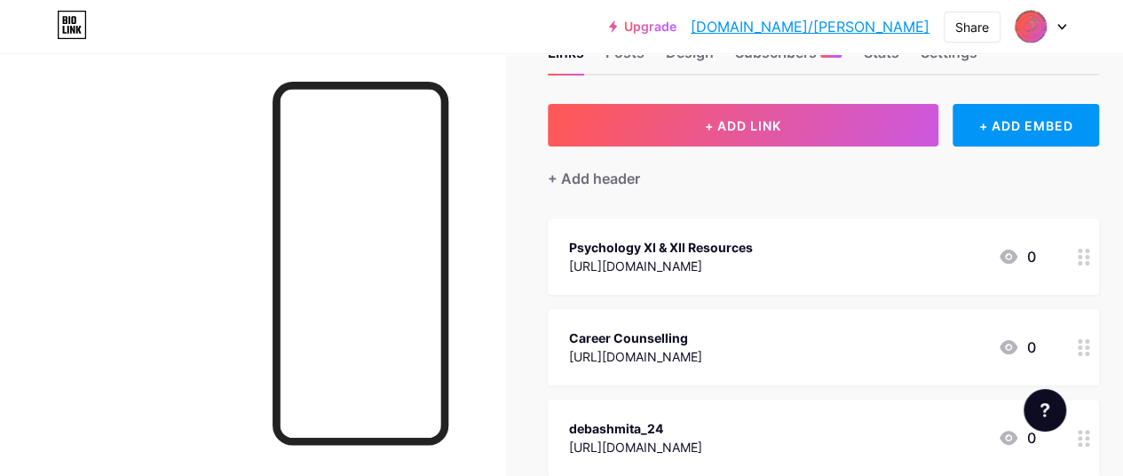
scroll to position [89, 0]
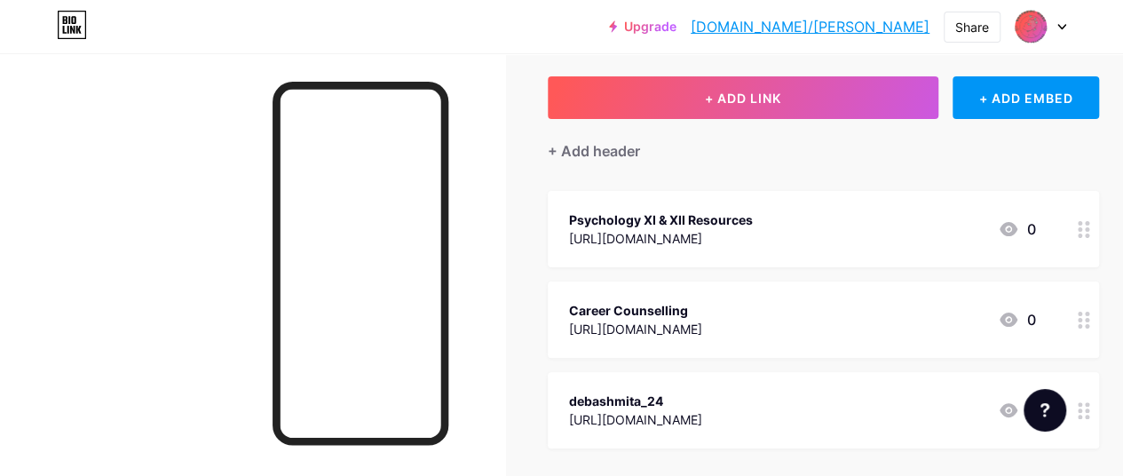
click at [701, 327] on div "https://docs.google.com/forms/d/e/1FAIpQLSf3fAwO_Eu5_S_THK4pzZit3Iyh_pWoWfqlkvy…" at bounding box center [635, 329] width 133 height 19
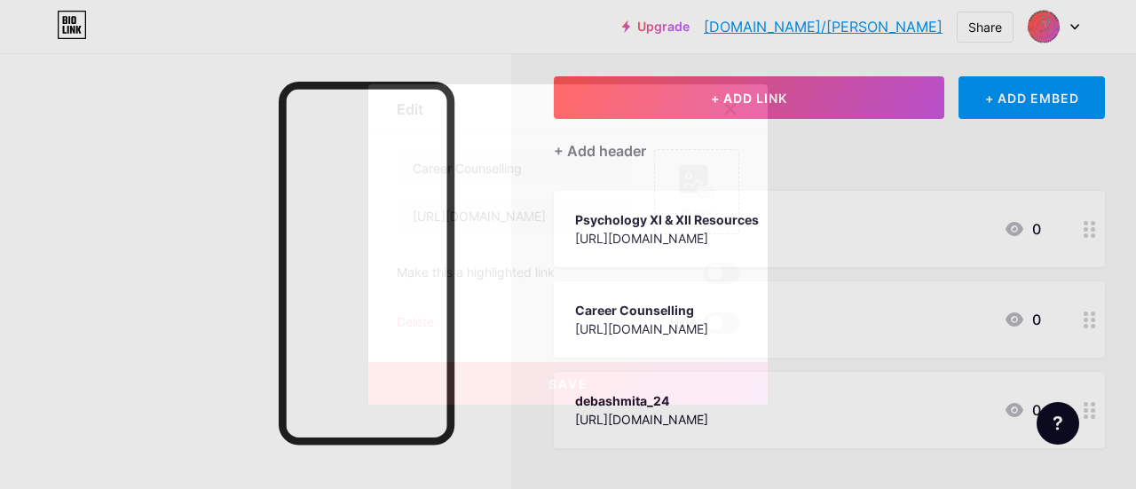
click at [722, 270] on span at bounding box center [722, 273] width 36 height 21
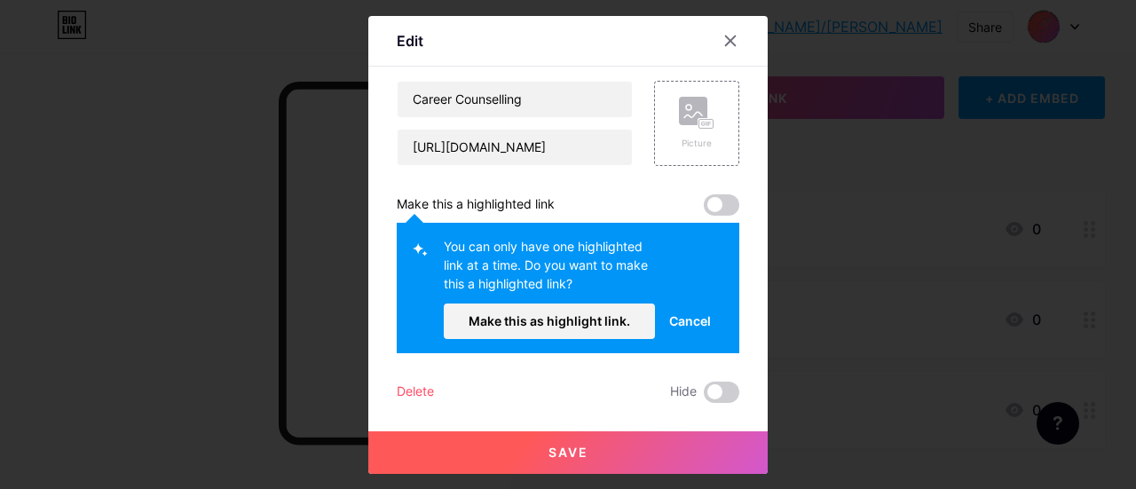
click at [676, 317] on span "Cancel" at bounding box center [690, 321] width 42 height 19
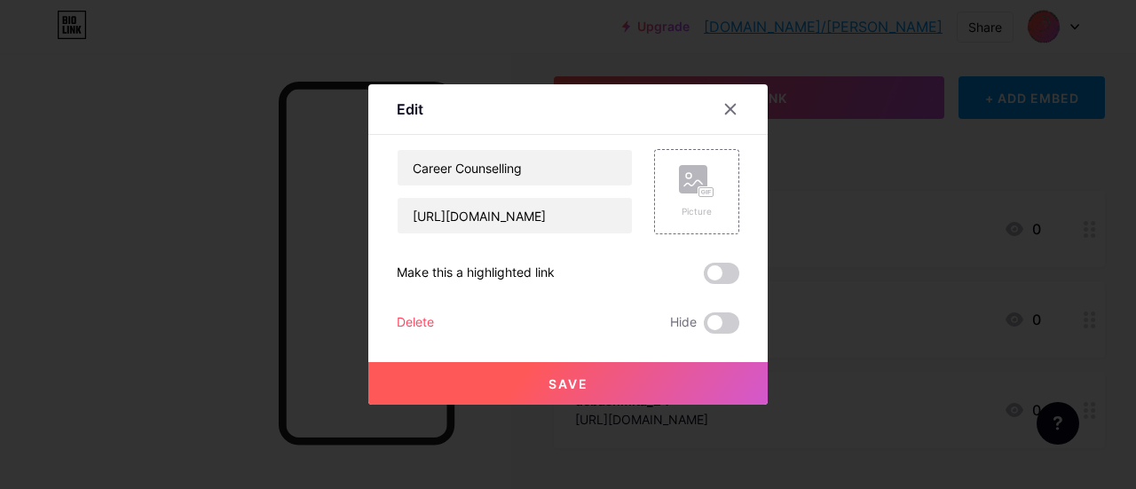
drag, startPoint x: 581, startPoint y: 405, endPoint x: 582, endPoint y: 384, distance: 20.4
click at [581, 393] on div "Edit Content YouTube Play YouTube video without leaving your page. ADD Vimeo Pl…" at bounding box center [568, 244] width 1136 height 489
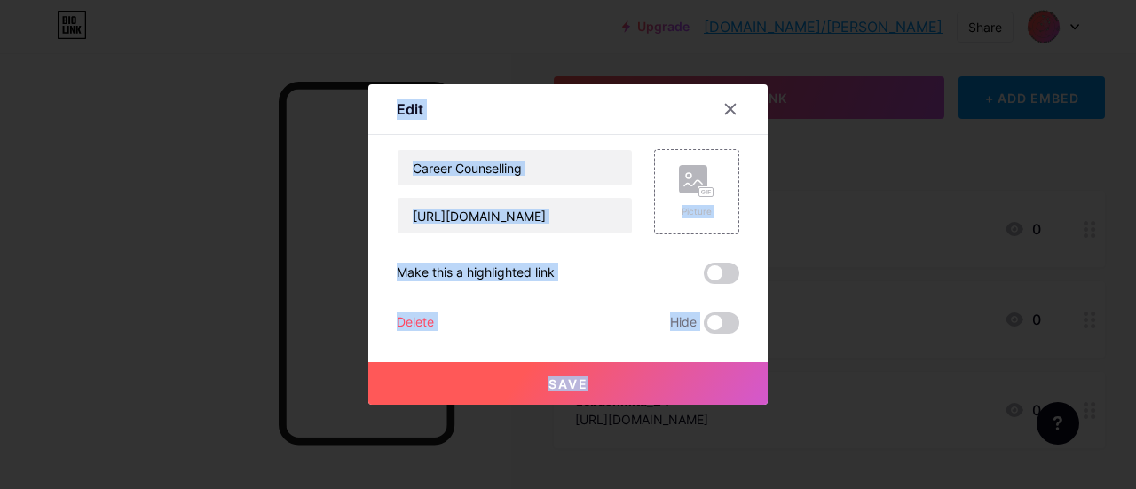
click at [805, 347] on div at bounding box center [568, 244] width 1136 height 489
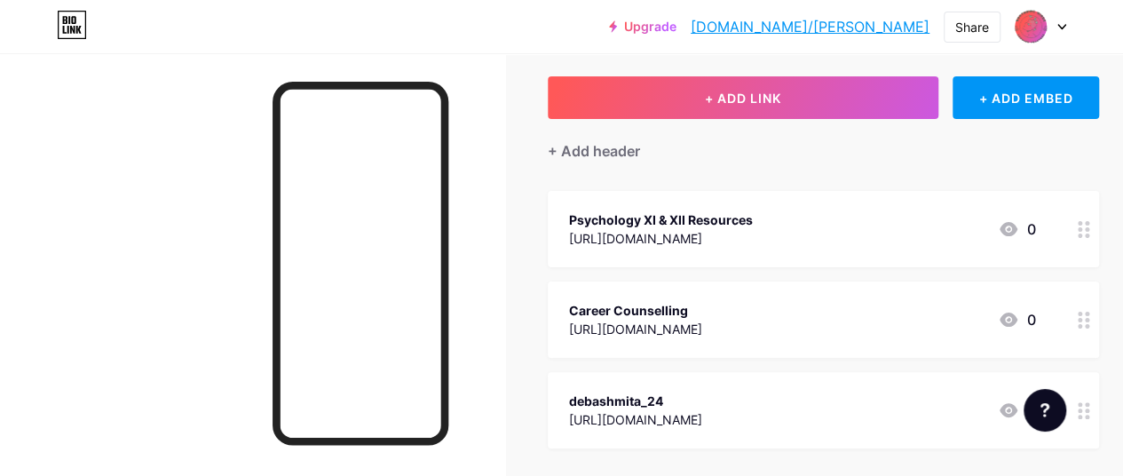
scroll to position [0, 0]
